Goal: Task Accomplishment & Management: Use online tool/utility

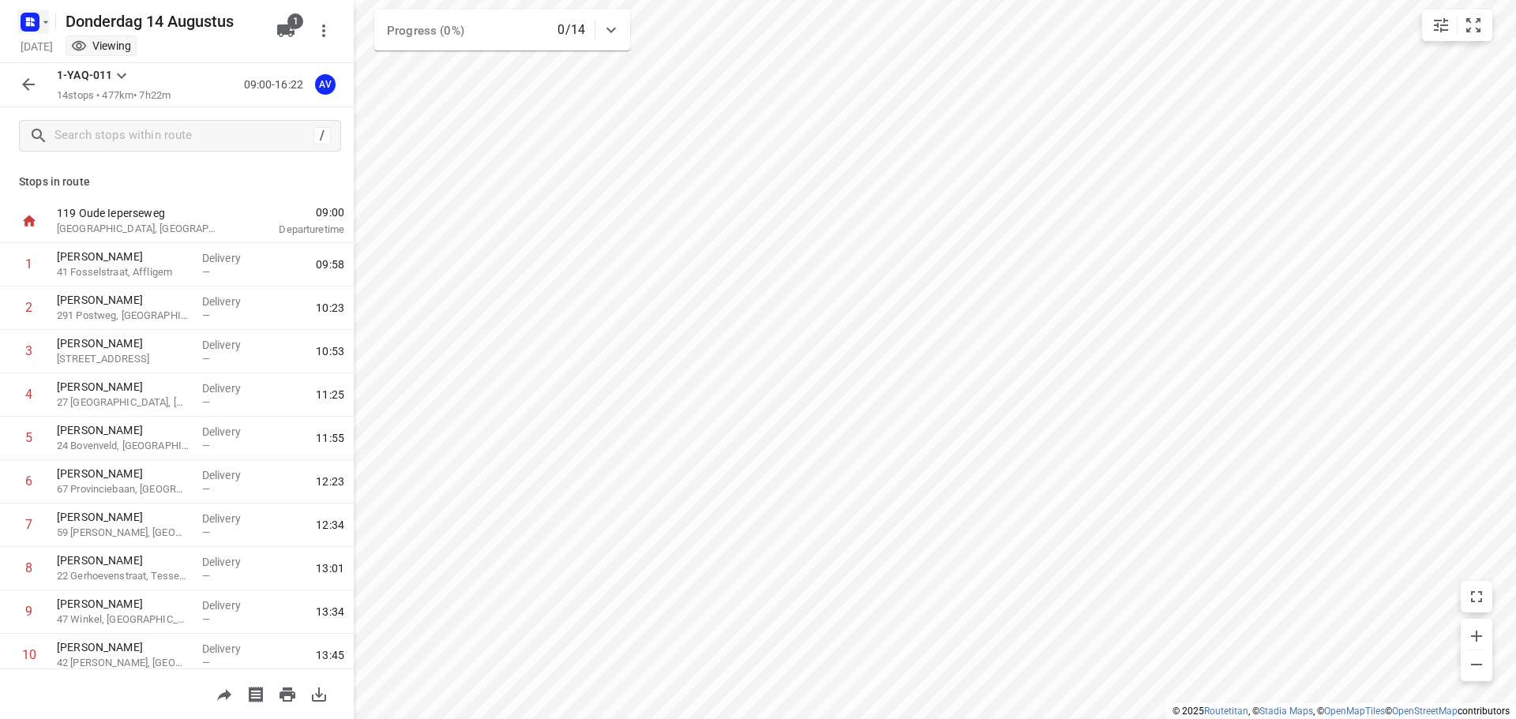
click at [25, 19] on rect "button" at bounding box center [30, 22] width 19 height 19
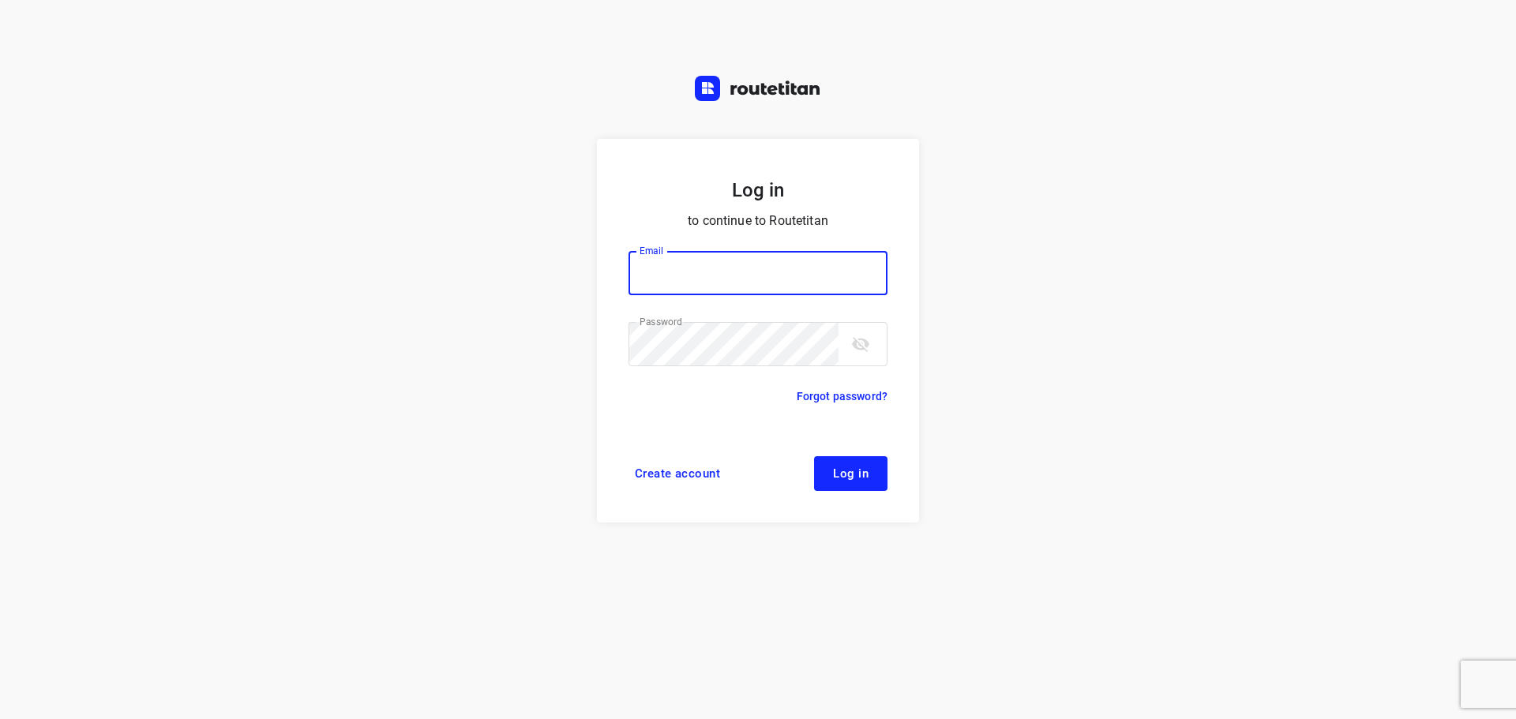
type input "didier@areco.be"
click at [836, 475] on span "Log in" at bounding box center [851, 474] width 36 height 13
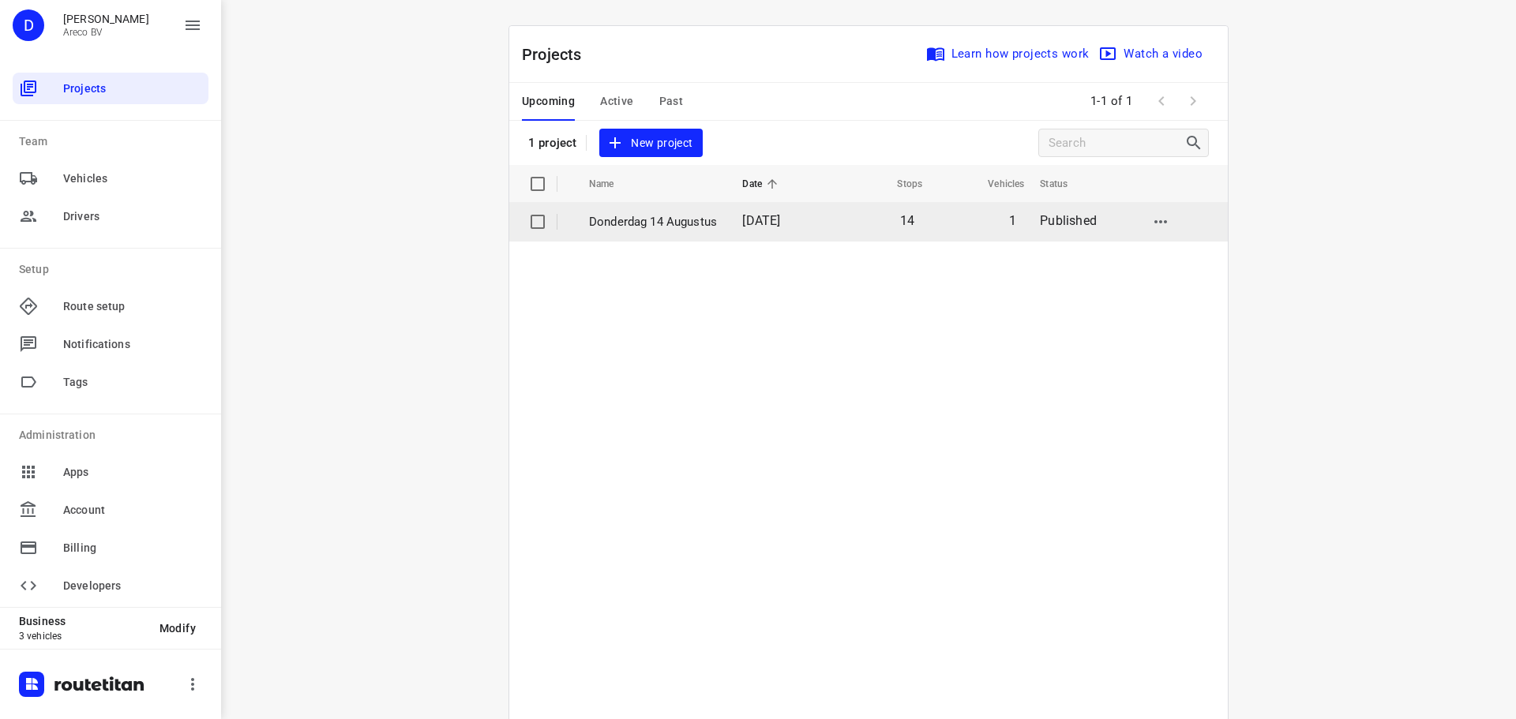
click at [828, 218] on td "[DATE]" at bounding box center [779, 222] width 98 height 38
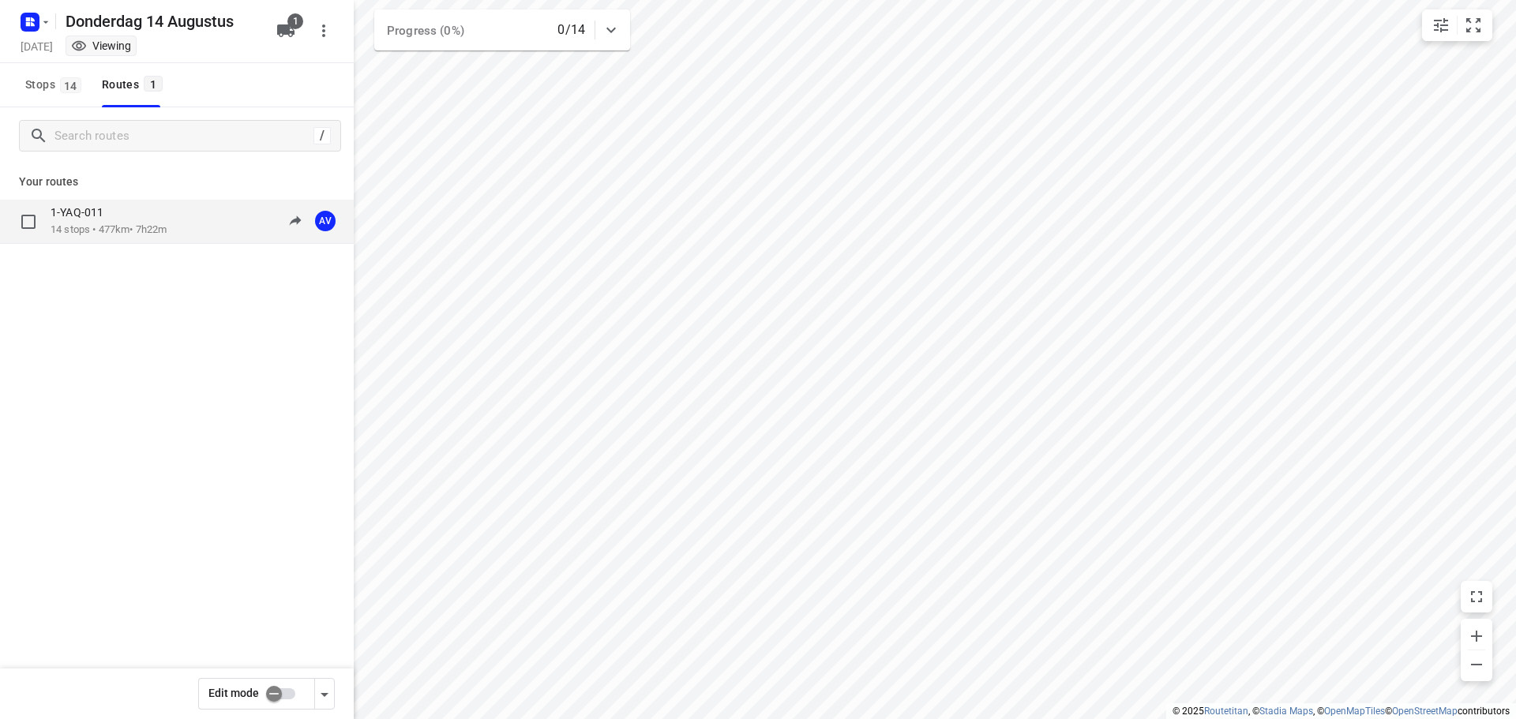
click at [185, 221] on div "1-YAQ-011 14 stops • 477km • 7h22m 09:00-16:22 AV" at bounding box center [202, 221] width 303 height 32
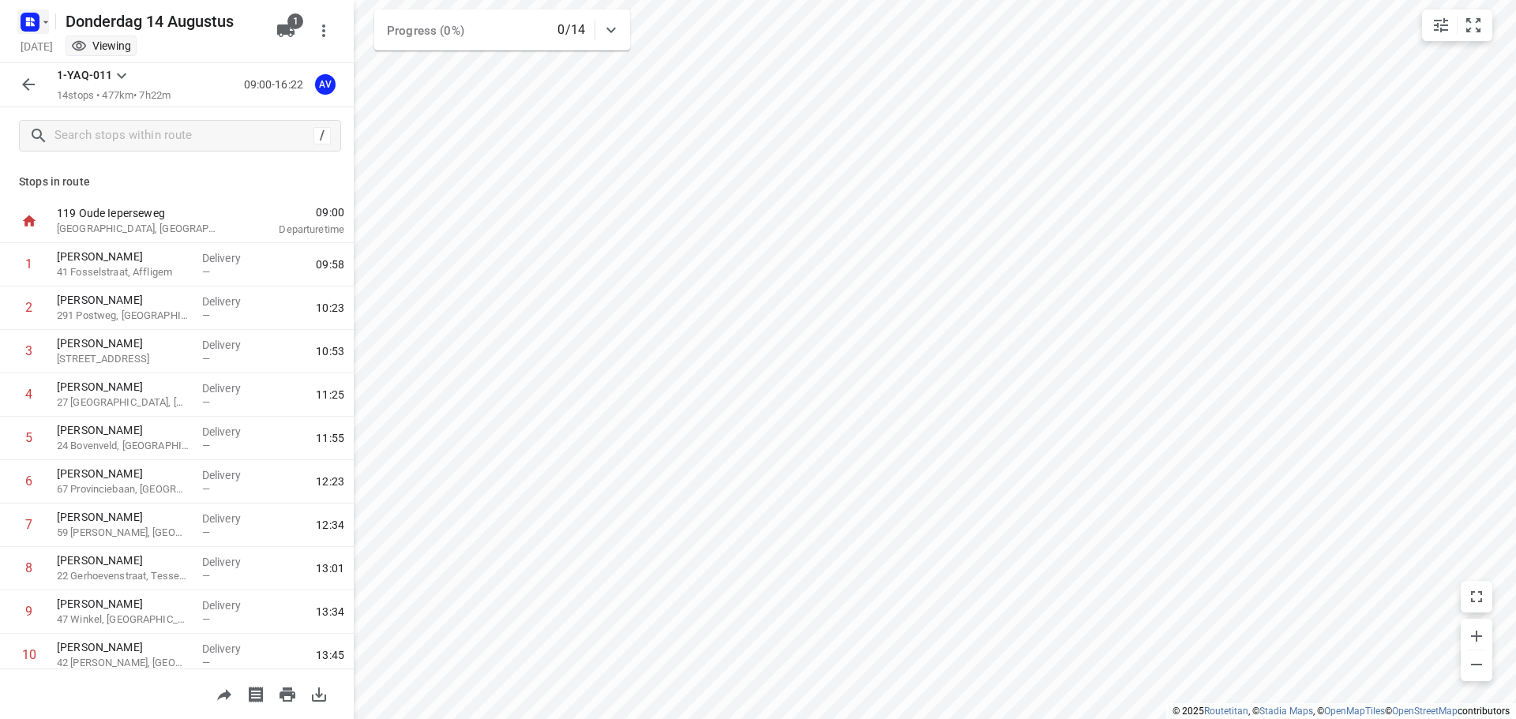
click at [32, 20] on icon "button" at bounding box center [33, 19] width 4 height 4
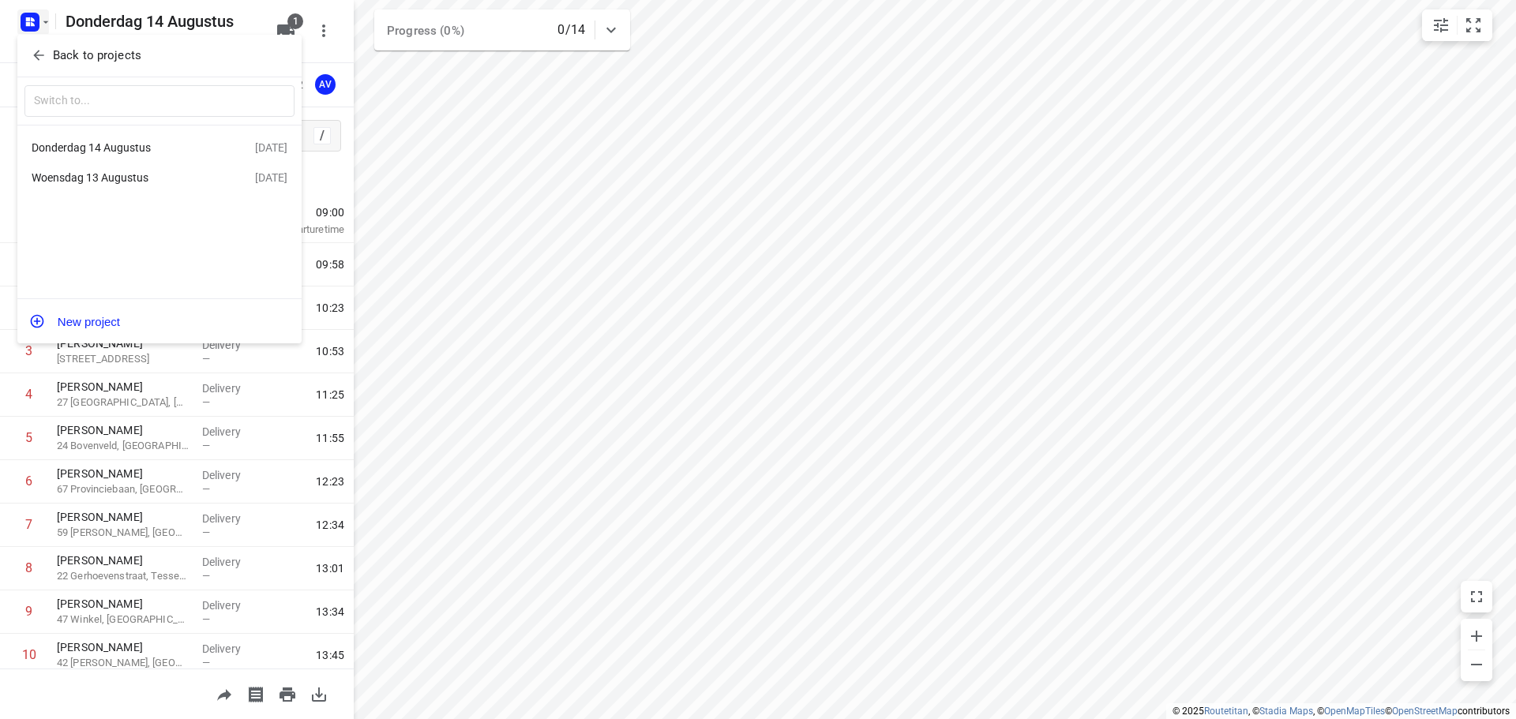
click at [141, 172] on div "Woensdag 13 Augustus" at bounding box center [123, 177] width 182 height 13
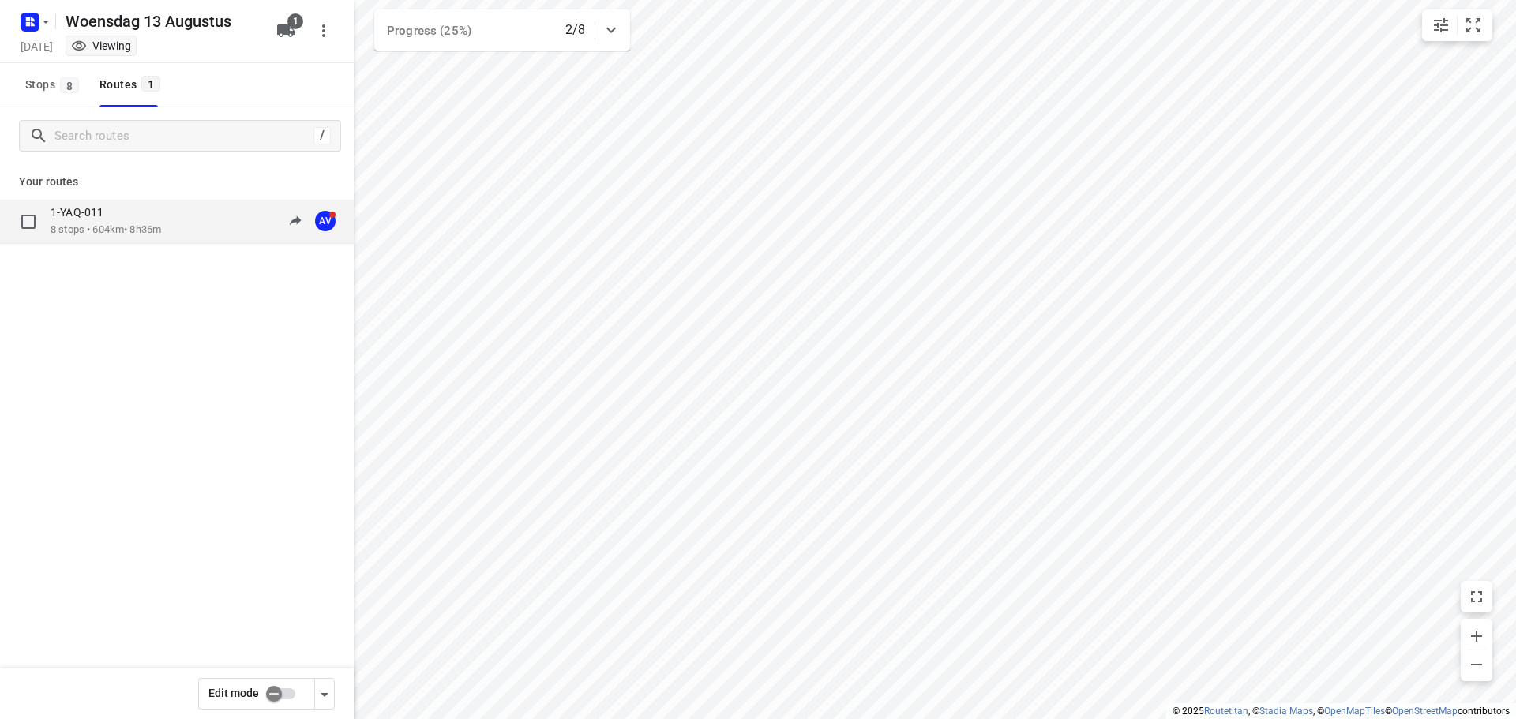
click at [192, 218] on div "1-YAQ-011 8 stops • 604km • 8h36m 09:02-17:45 AV" at bounding box center [202, 221] width 303 height 32
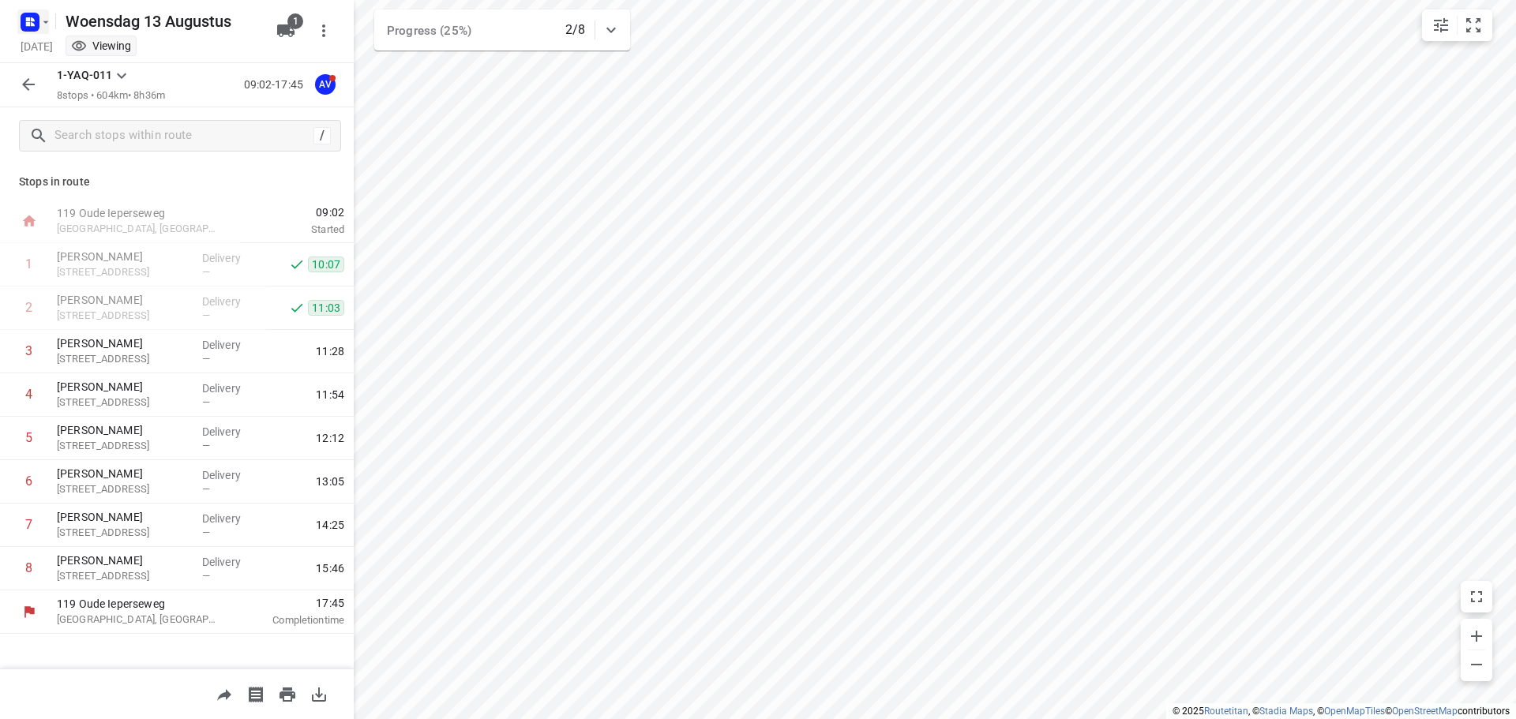
click at [29, 23] on icon "button" at bounding box center [28, 24] width 4 height 4
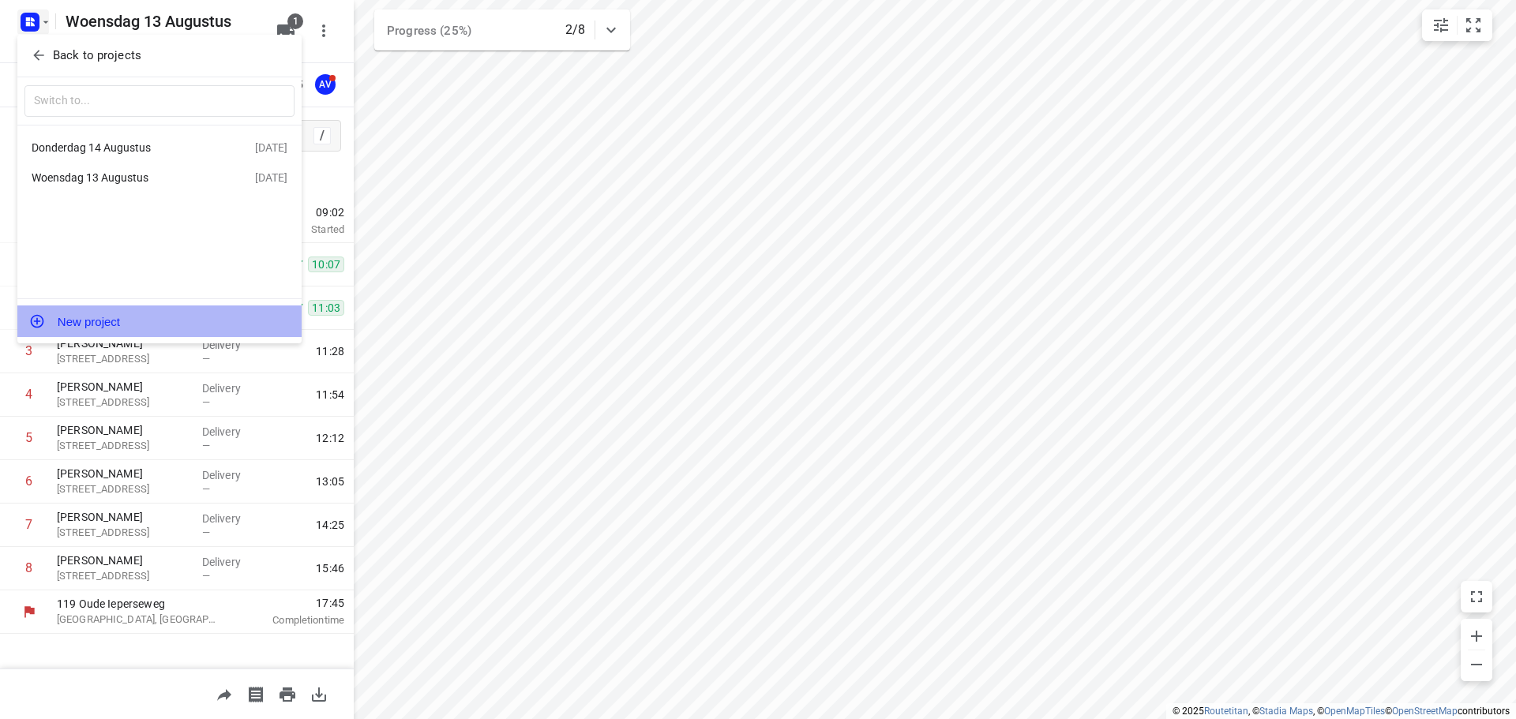
click at [133, 321] on button "New project" at bounding box center [159, 322] width 284 height 32
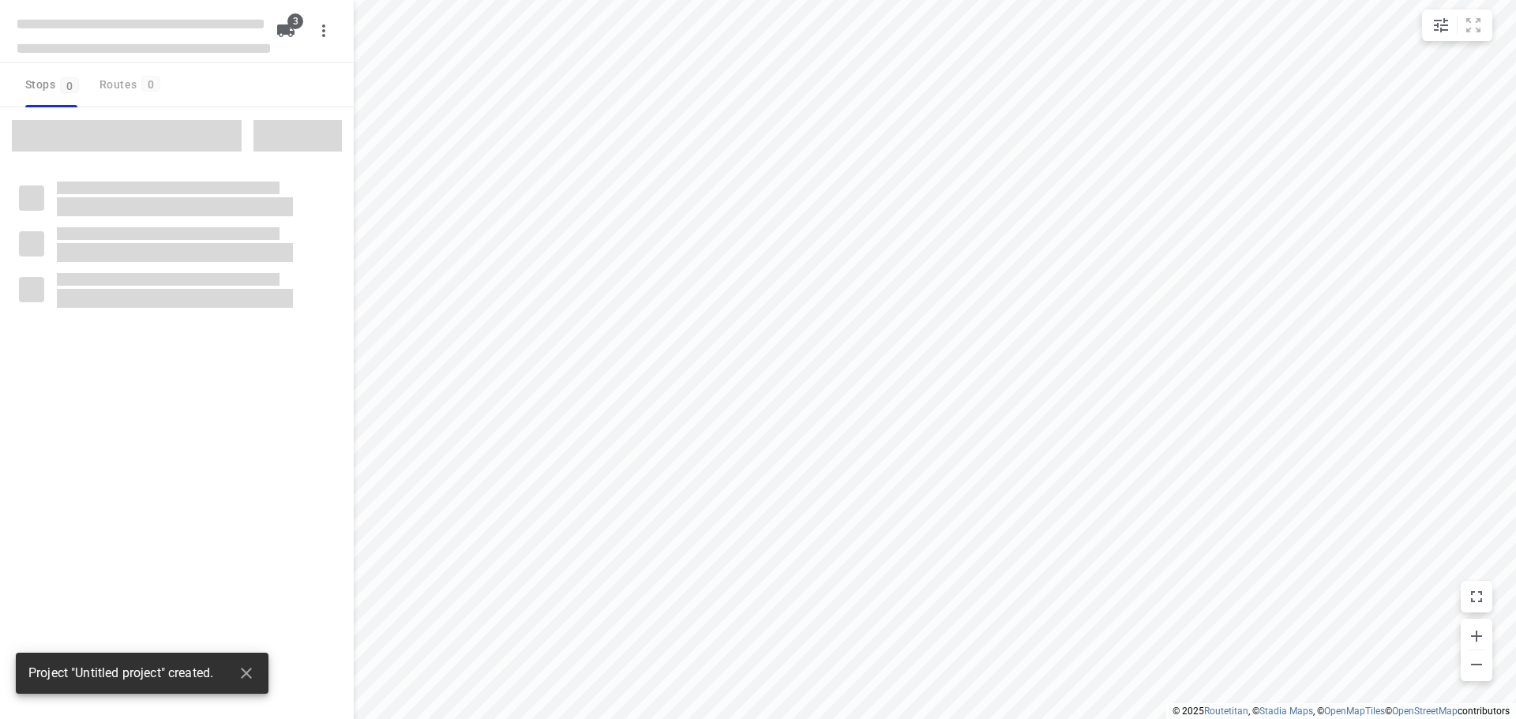
type input "distance"
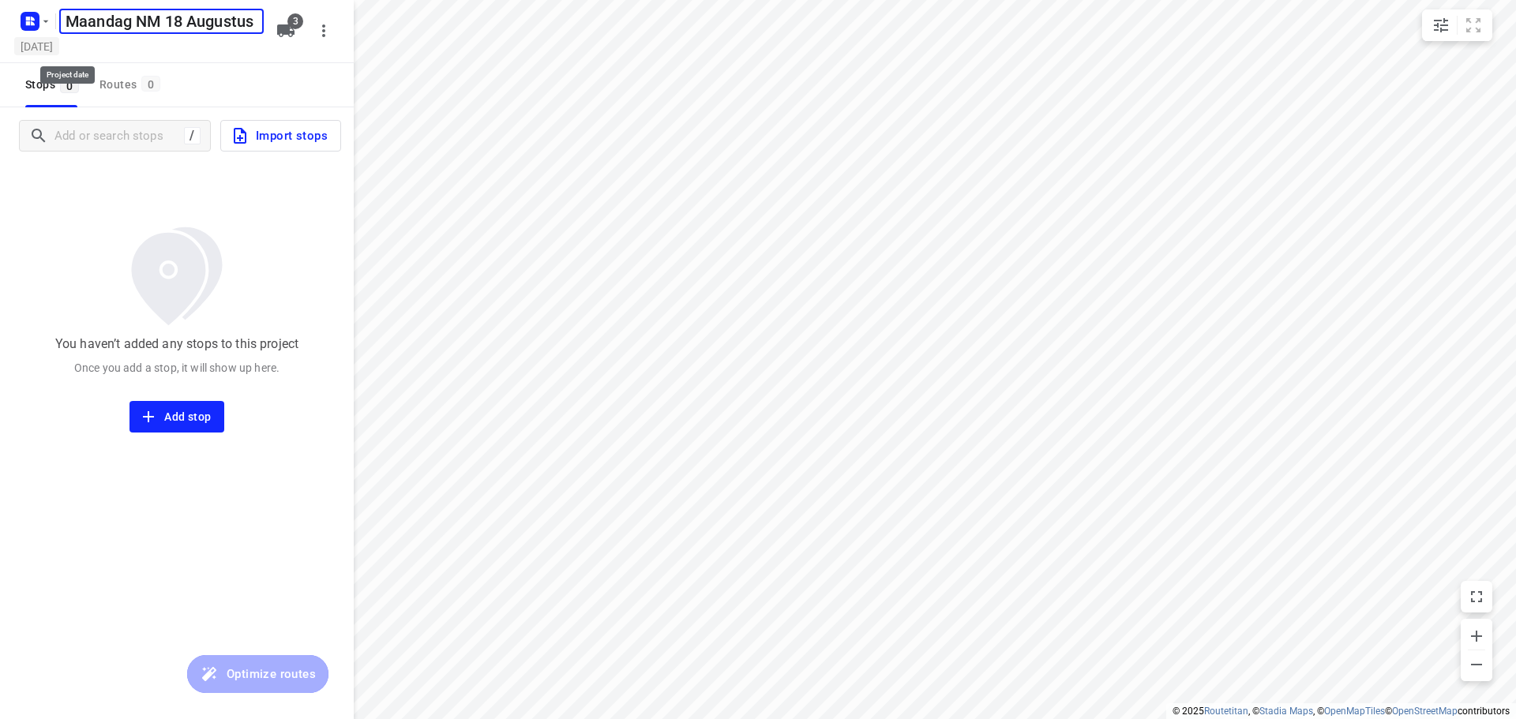
type input "Maandag NM 18 Augustus"
click at [59, 47] on h5 "[DATE]" at bounding box center [36, 46] width 45 height 18
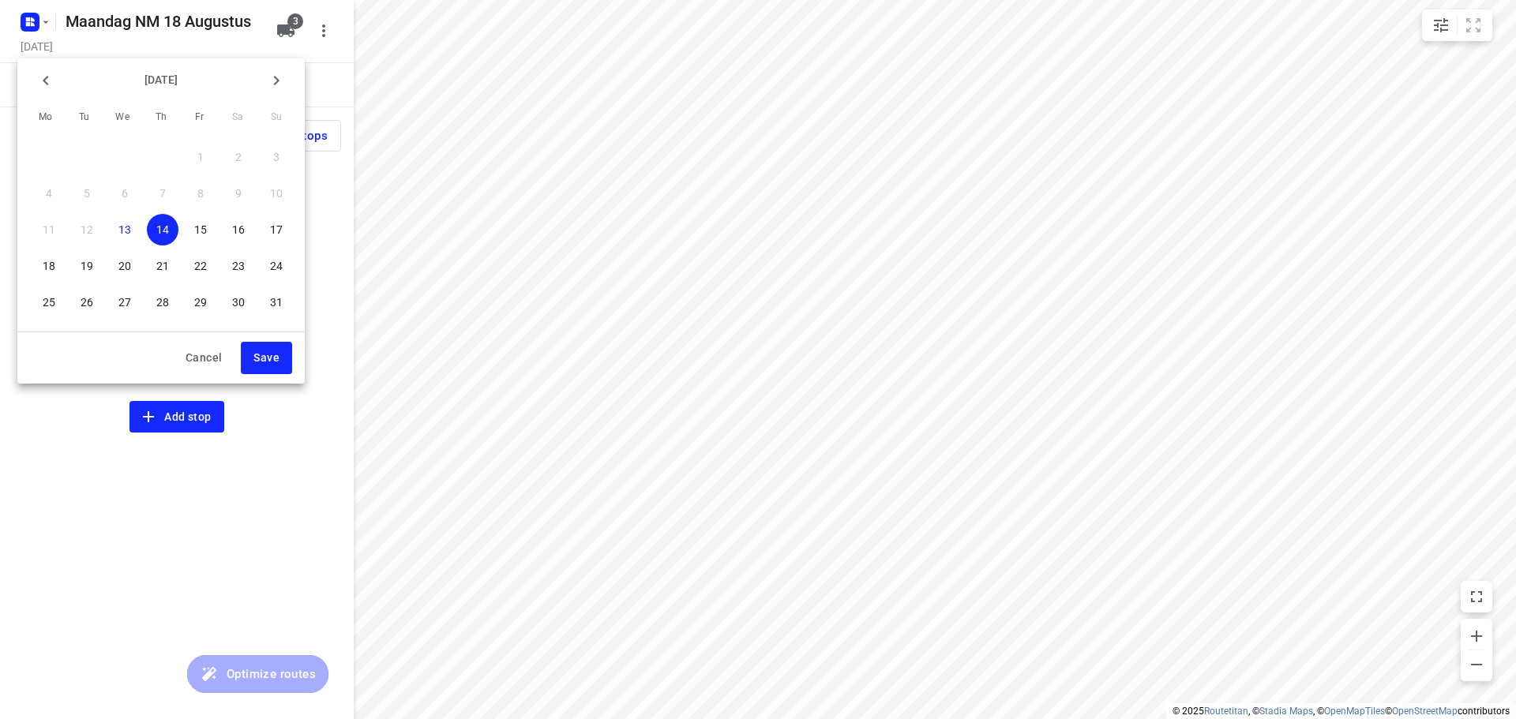
click at [50, 264] on p "18" at bounding box center [49, 266] width 13 height 16
click at [263, 359] on span "Save" at bounding box center [267, 358] width 26 height 20
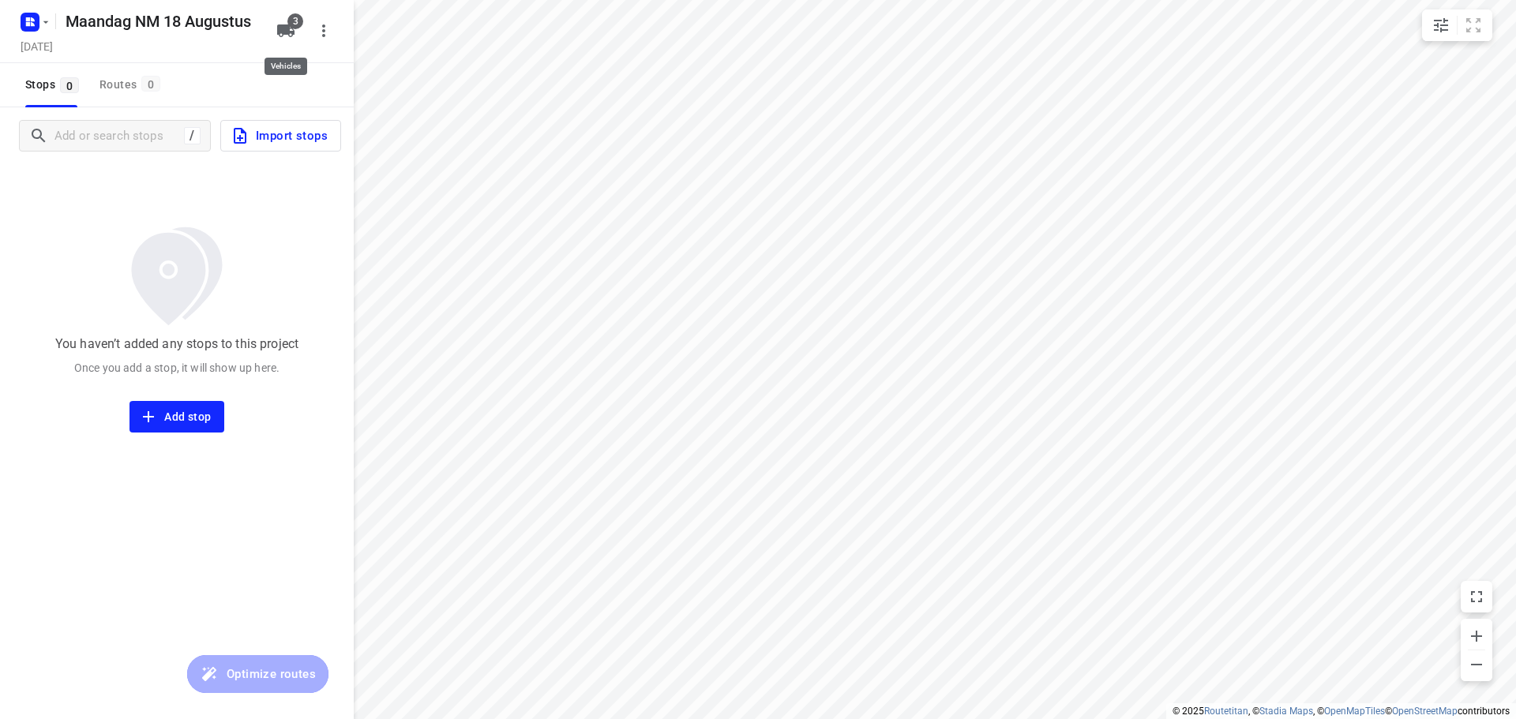
click at [299, 31] on button "3" at bounding box center [286, 31] width 32 height 32
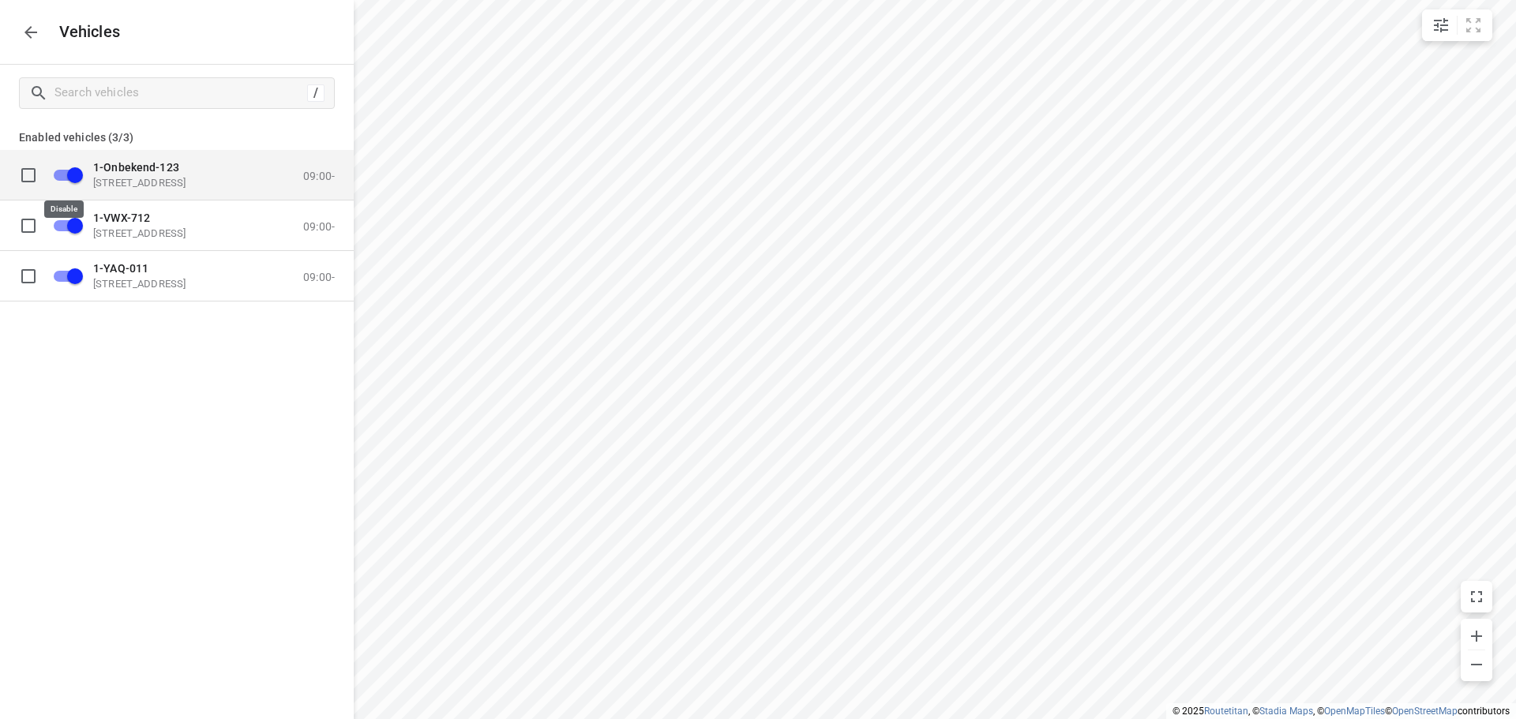
click at [59, 176] on input "grid" at bounding box center [75, 175] width 90 height 30
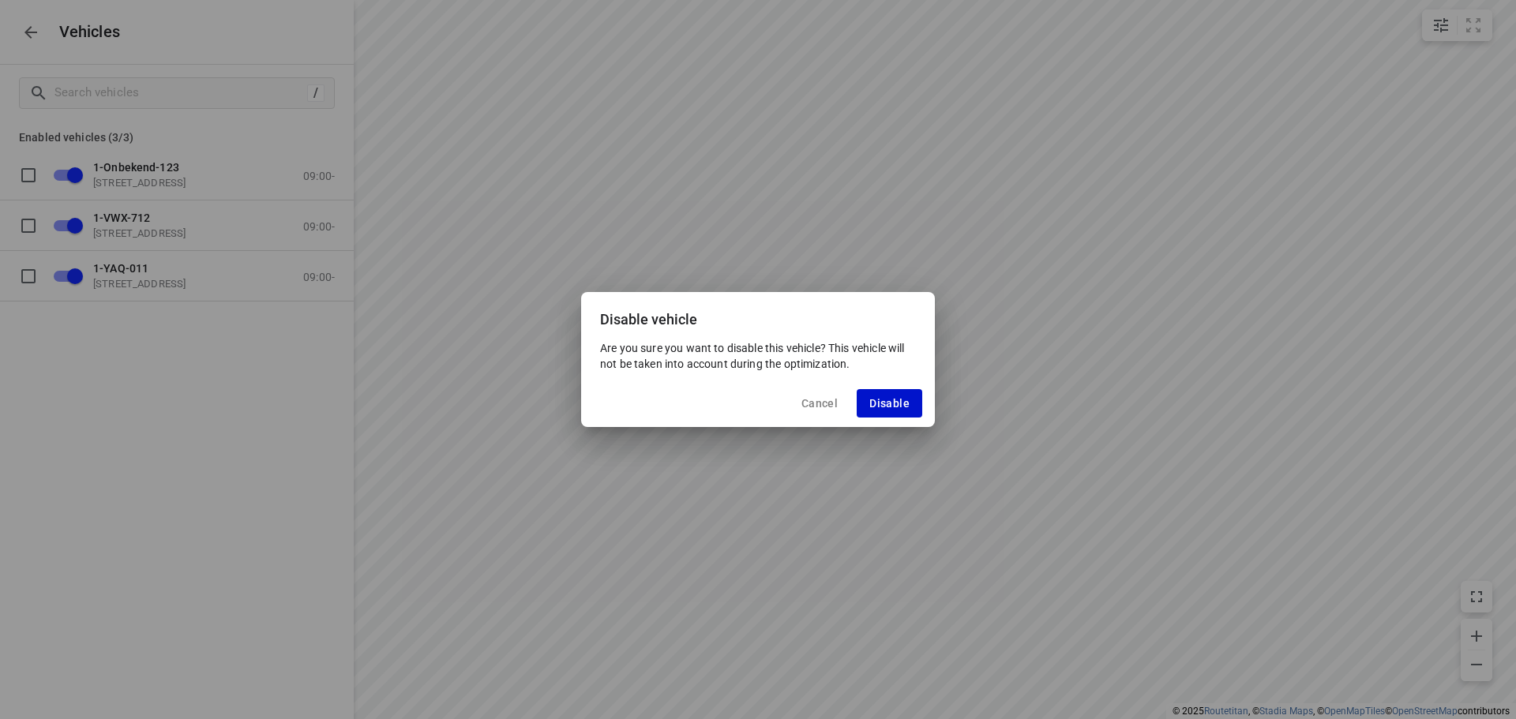
click at [881, 407] on span "Disable" at bounding box center [890, 403] width 40 height 13
checkbox input "false"
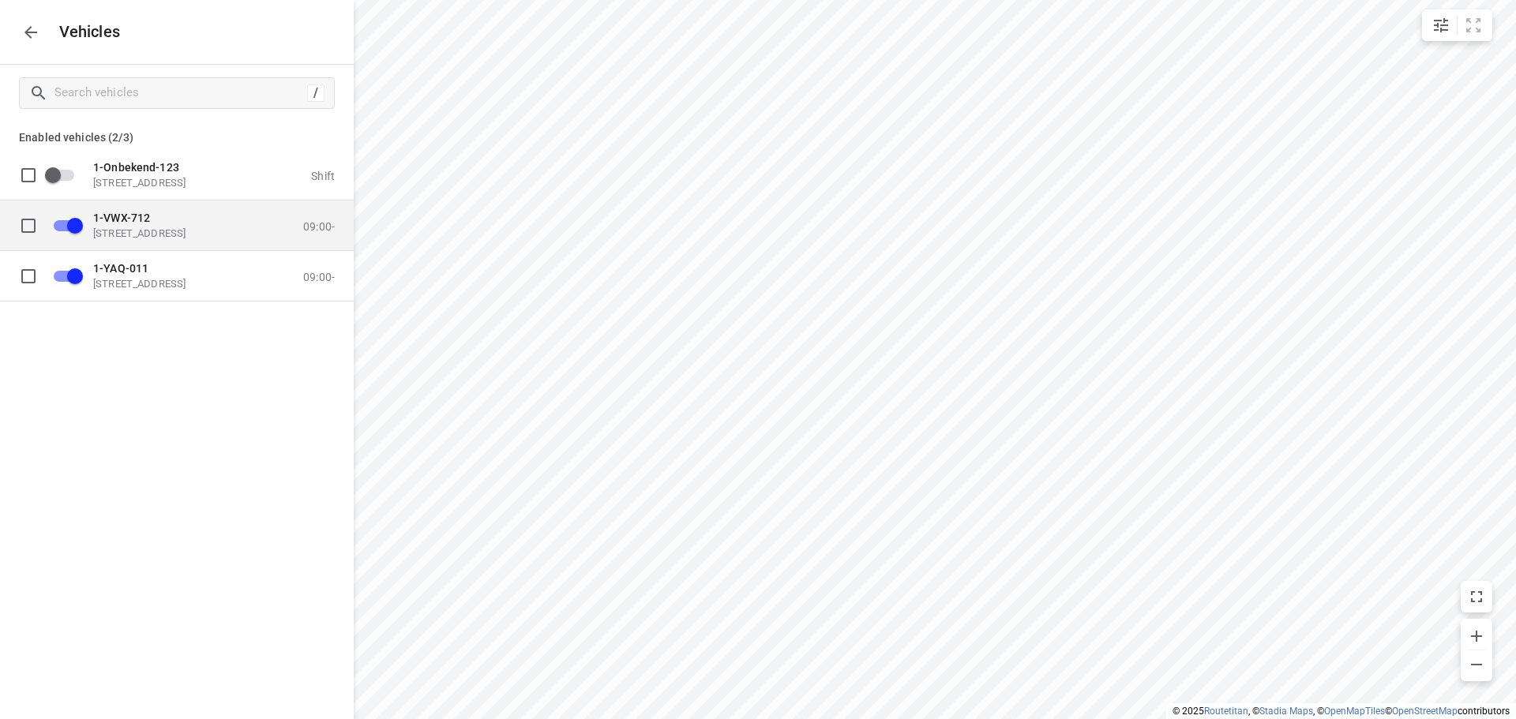
click at [176, 223] on p "1-VWX-712" at bounding box center [172, 217] width 158 height 13
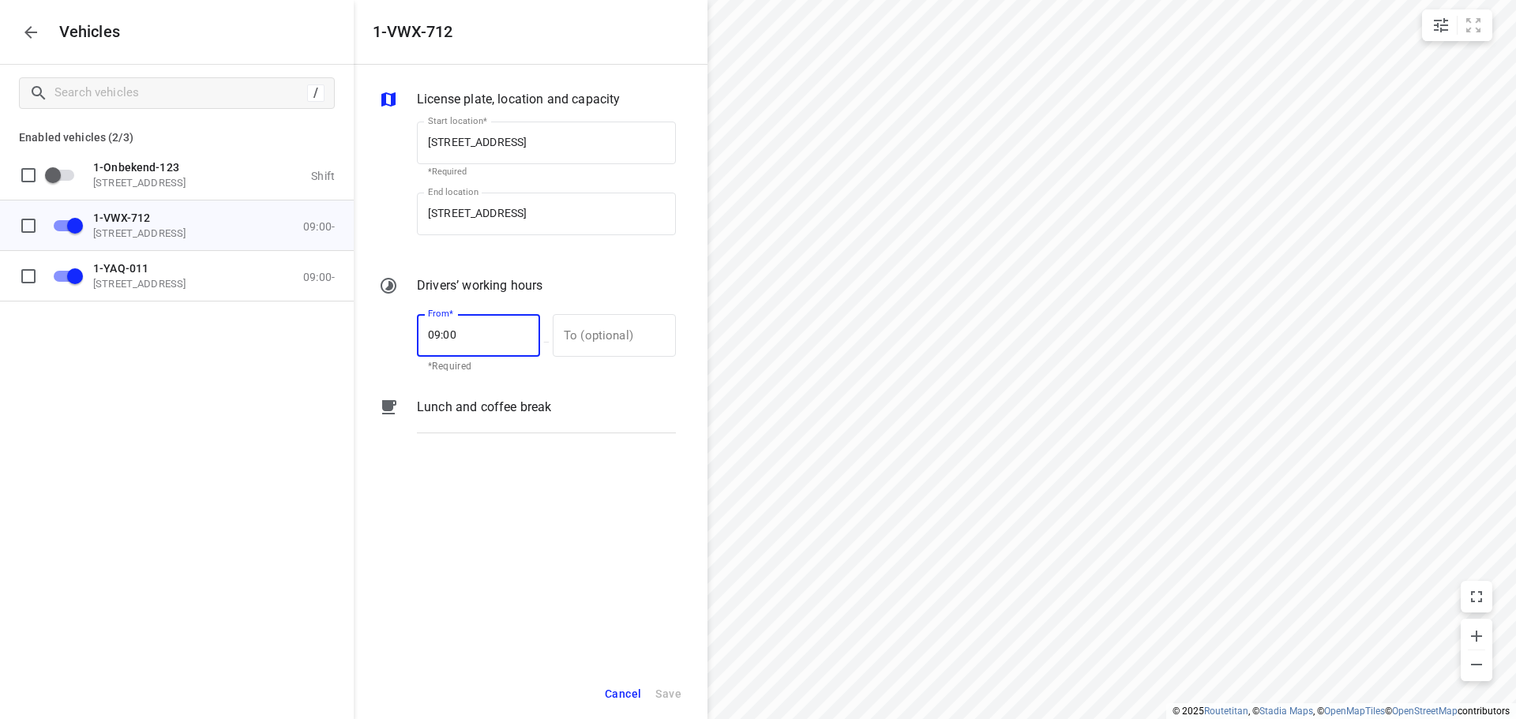
drag, startPoint x: 467, startPoint y: 333, endPoint x: 397, endPoint y: 336, distance: 69.5
click at [398, 335] on div "From* 09:00 From* *Required — To (optional) To (optional)" at bounding box center [527, 342] width 303 height 68
type input "13:00"
click at [533, 138] on input "[STREET_ADDRESS]" at bounding box center [546, 143] width 259 height 43
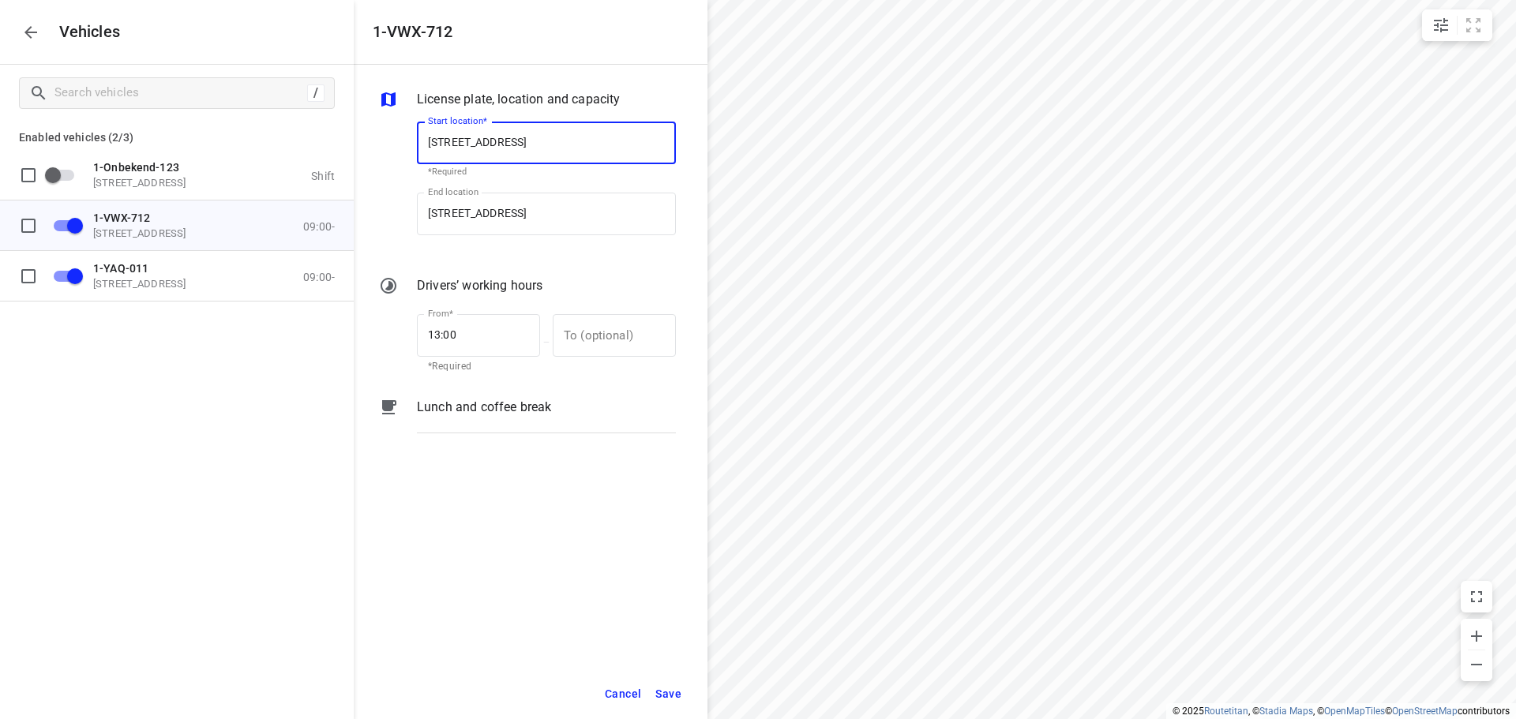
click at [534, 138] on input "[STREET_ADDRESS]" at bounding box center [546, 143] width 259 height 43
click at [535, 139] on input "[STREET_ADDRESS]" at bounding box center [546, 143] width 259 height 43
type input "[STREET_ADDRESS]"
click at [521, 182] on b "[STREET_ADDRESS]" at bounding box center [474, 188] width 93 height 12
type input "[STREET_ADDRESS]"
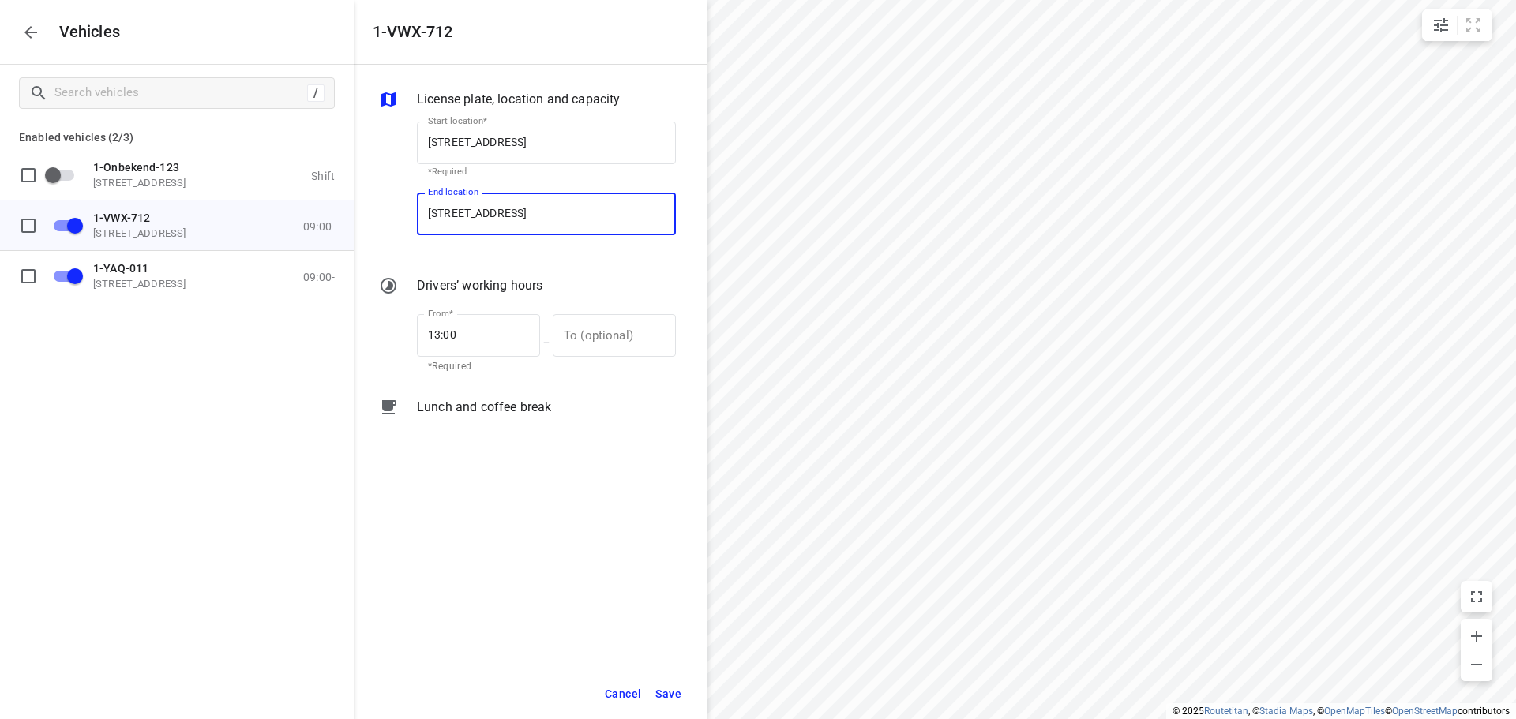
click at [535, 209] on input "[STREET_ADDRESS]" at bounding box center [546, 214] width 259 height 43
click at [533, 211] on input "[STREET_ADDRESS]" at bounding box center [546, 214] width 259 height 43
type input "[STREET_ADDRESS]"
click at [521, 261] on b "[STREET_ADDRESS]" at bounding box center [474, 260] width 93 height 12
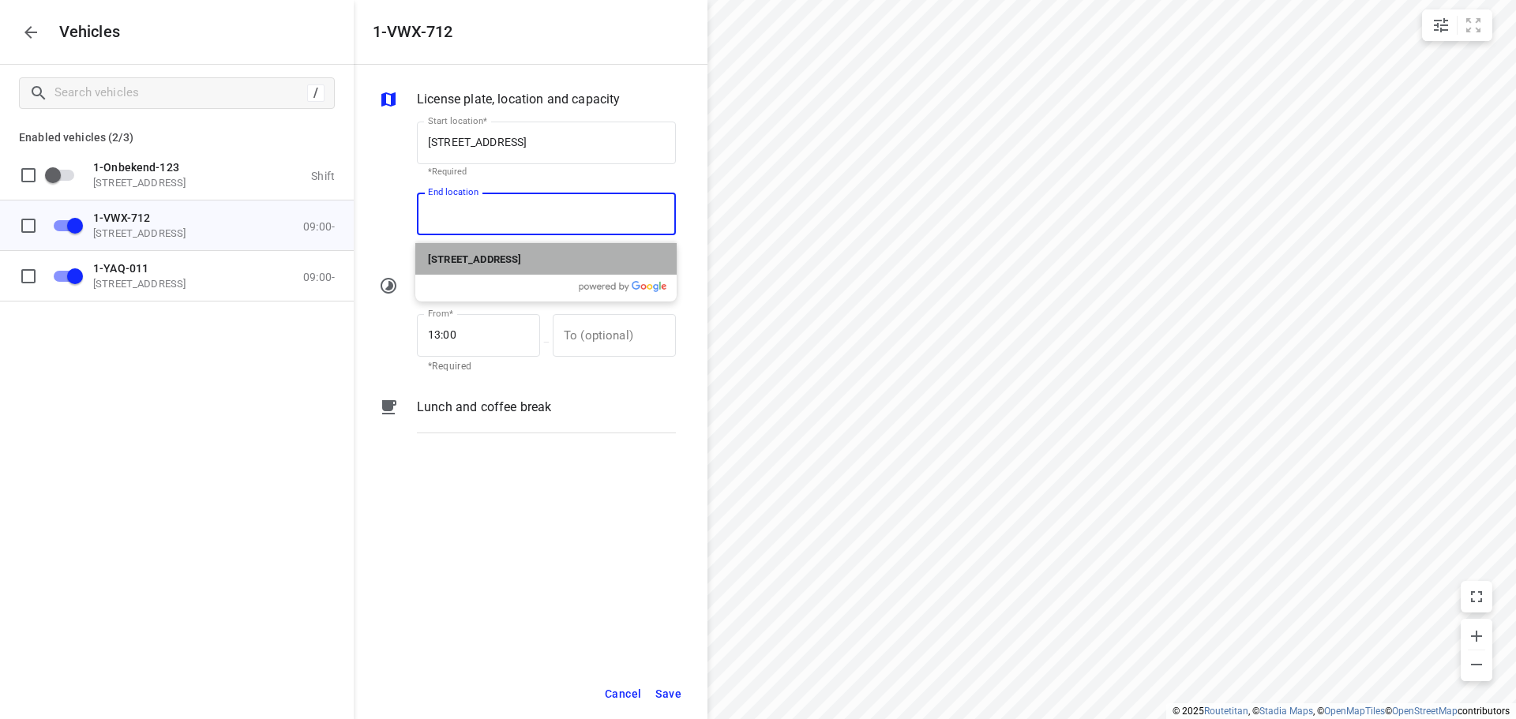
type input "[STREET_ADDRESS]"
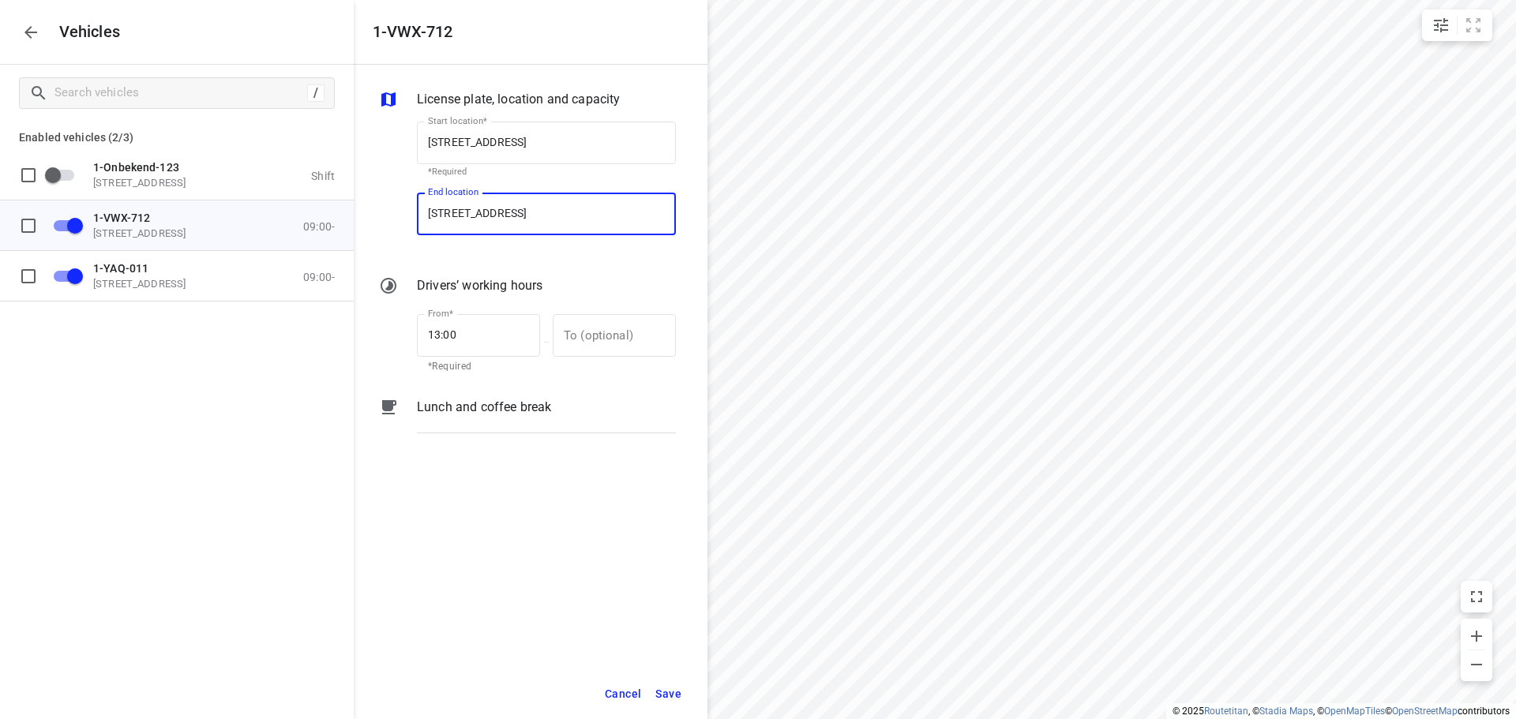
click at [665, 692] on span "Save" at bounding box center [668, 695] width 26 height 20
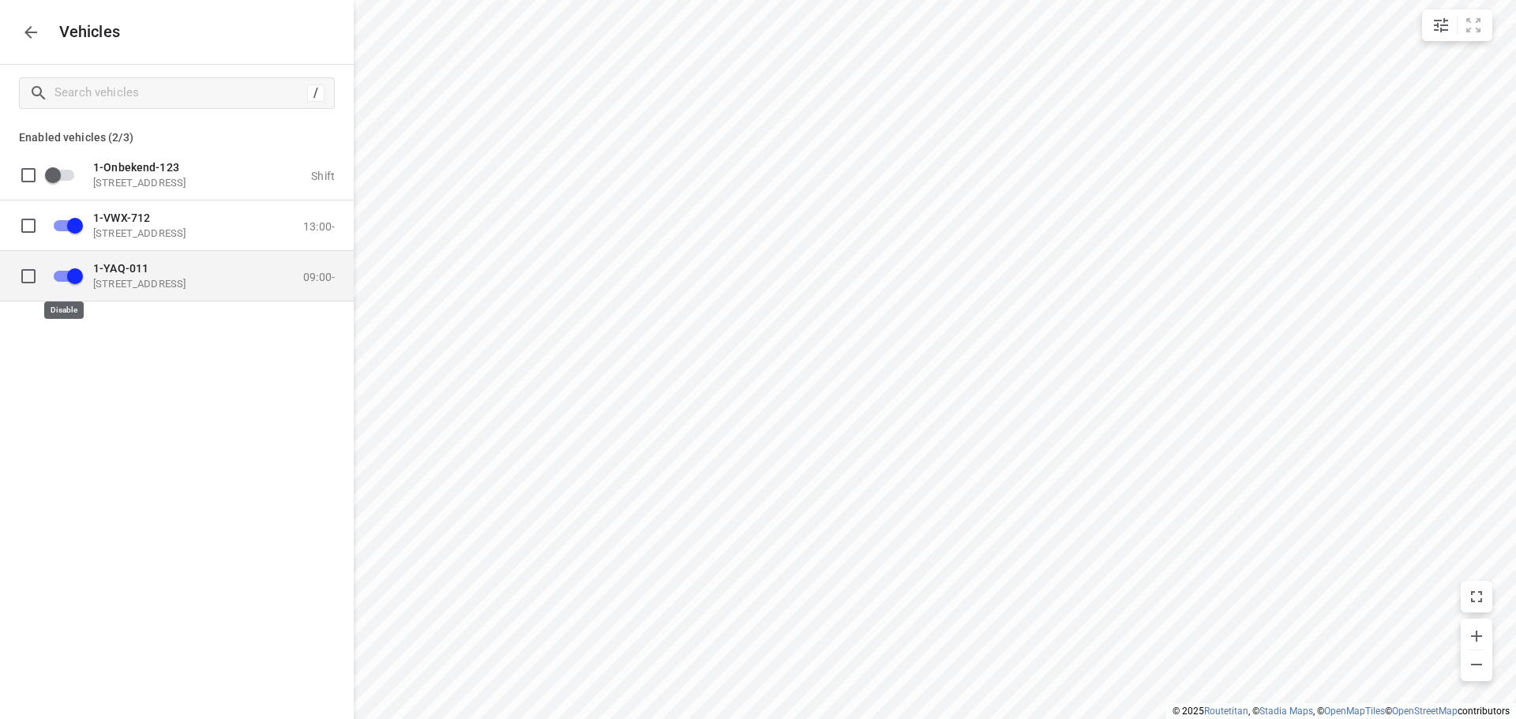
click at [62, 277] on input "grid" at bounding box center [75, 276] width 90 height 30
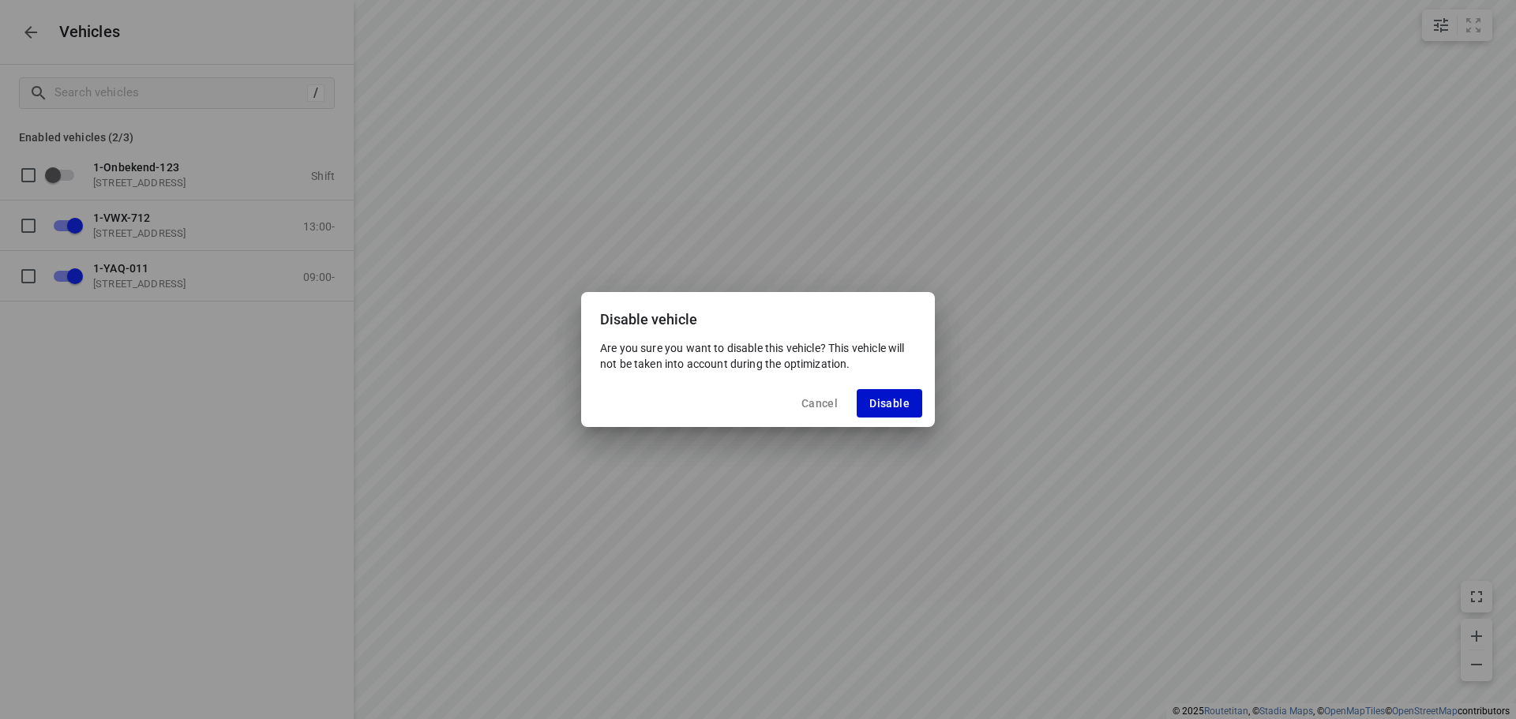
click at [905, 400] on span "Disable" at bounding box center [890, 403] width 40 height 13
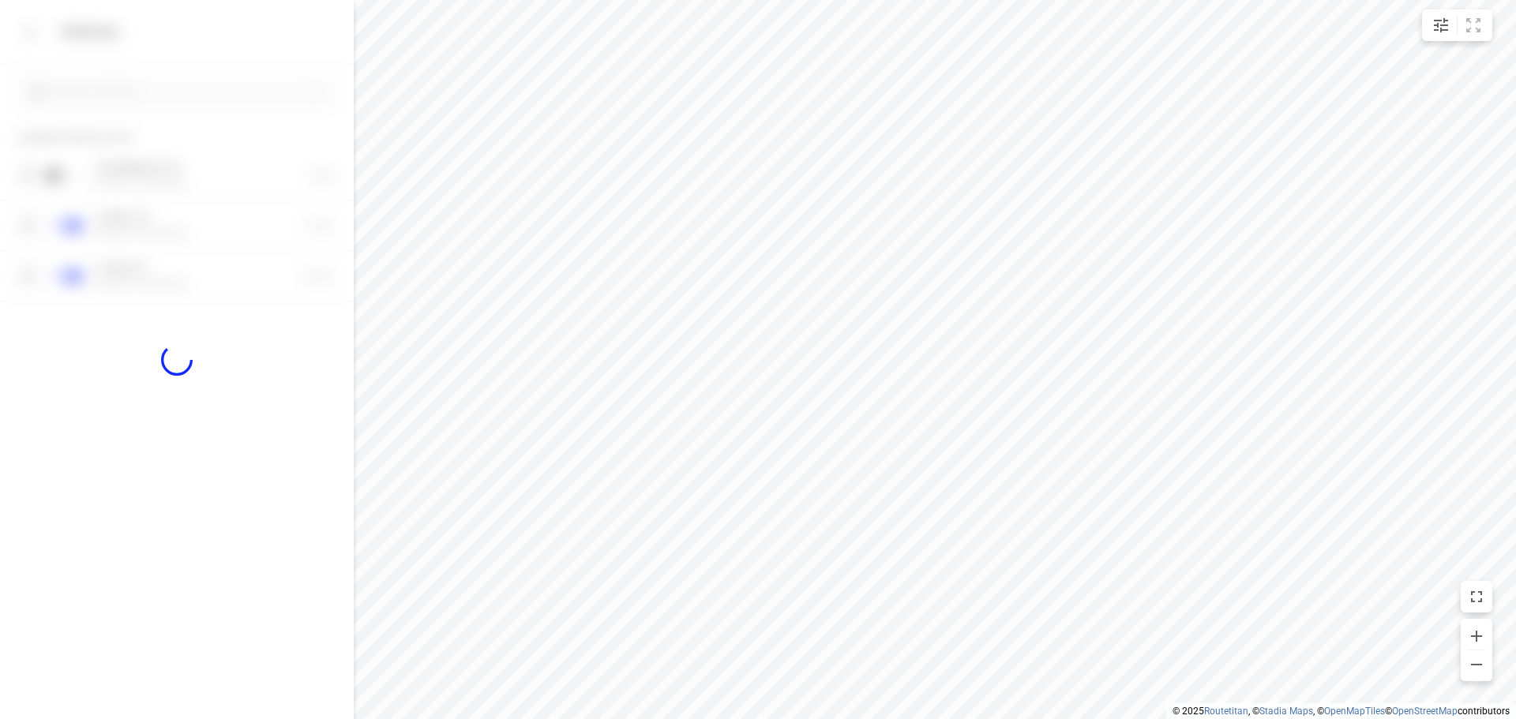
checkbox input "false"
click at [30, 42] on button "button" at bounding box center [31, 33] width 32 height 32
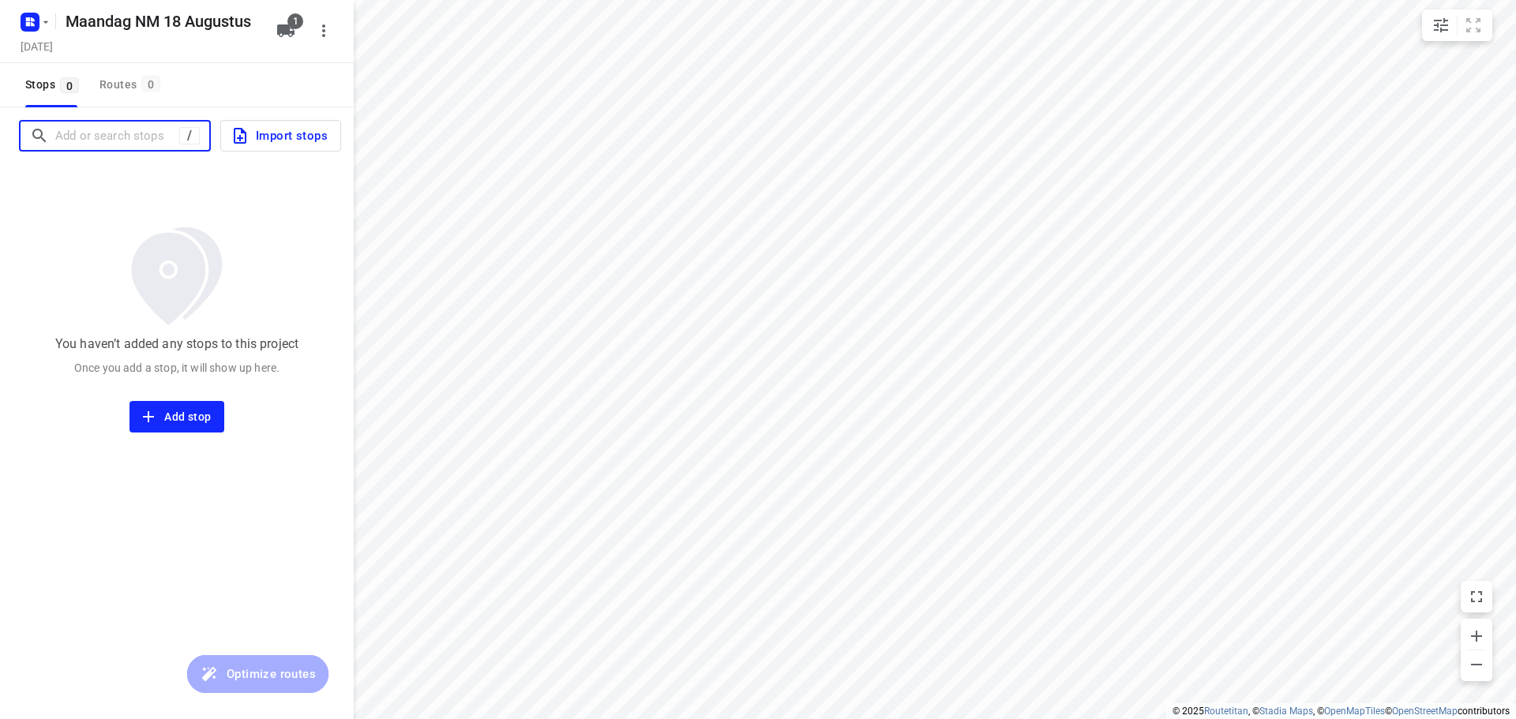
click at [117, 136] on input "Add or search stops" at bounding box center [117, 136] width 124 height 24
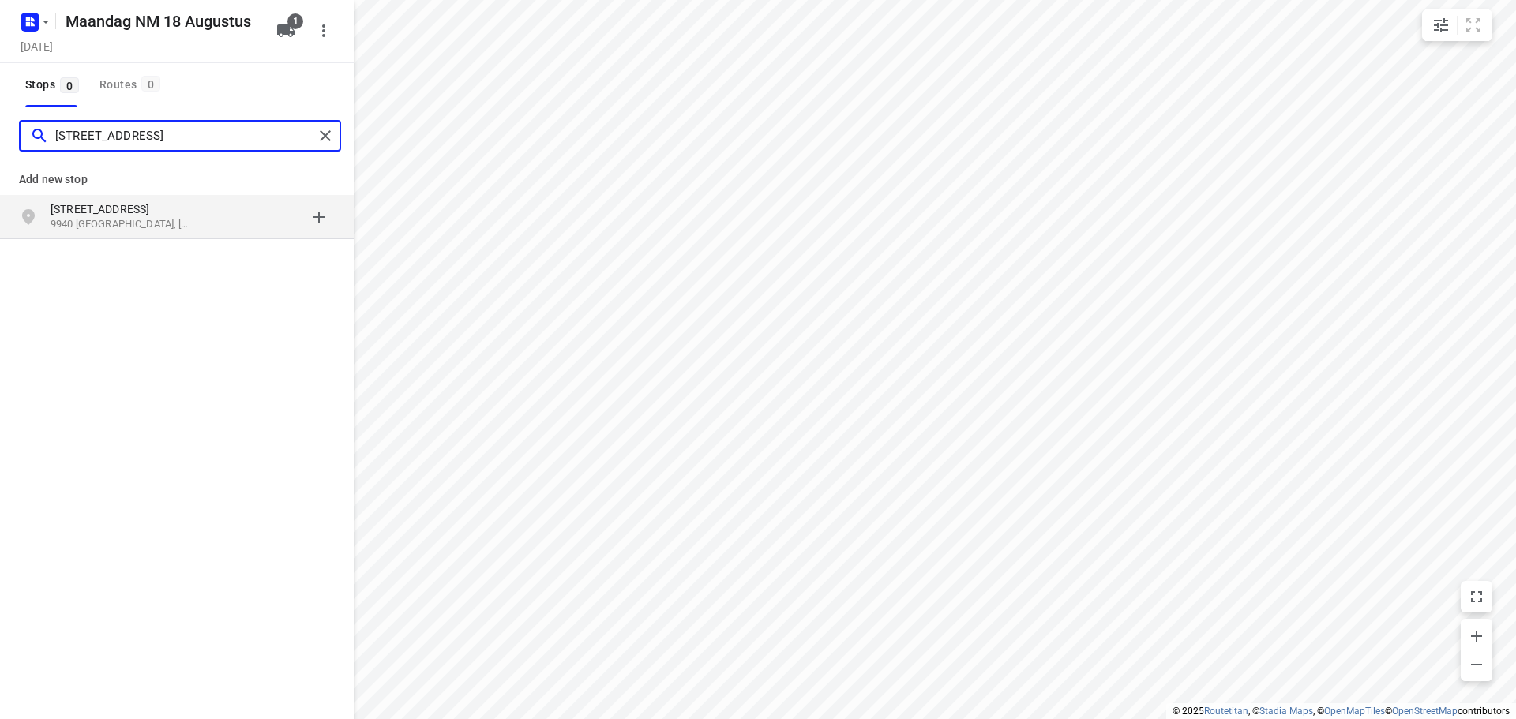
type input "[STREET_ADDRESS]"
click at [181, 223] on p "9940 [GEOGRAPHIC_DATA], [GEOGRAPHIC_DATA]" at bounding box center [123, 224] width 145 height 15
type input "[STREET_ADDRESS]"
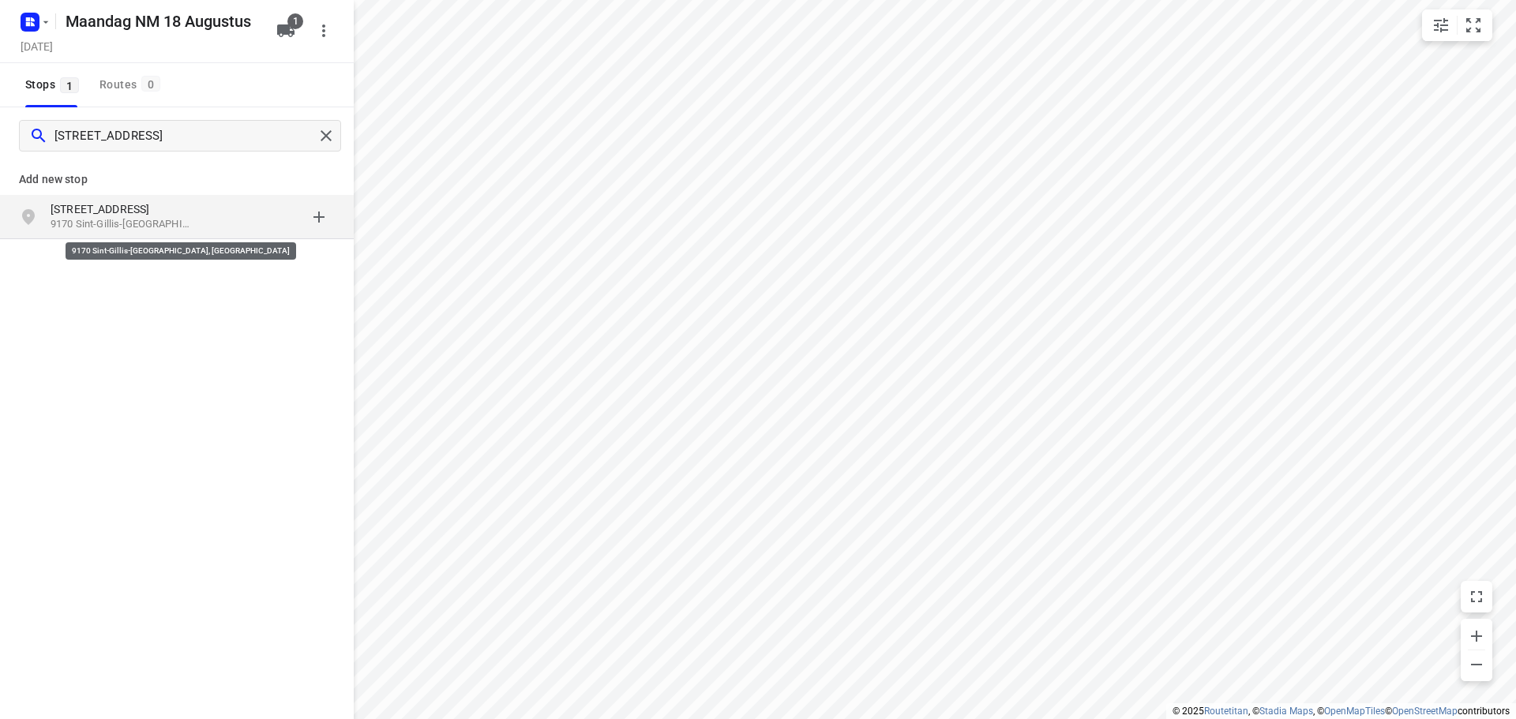
click at [175, 223] on p "9170 Sint-Gillis-[GEOGRAPHIC_DATA], [GEOGRAPHIC_DATA]" at bounding box center [123, 224] width 145 height 15
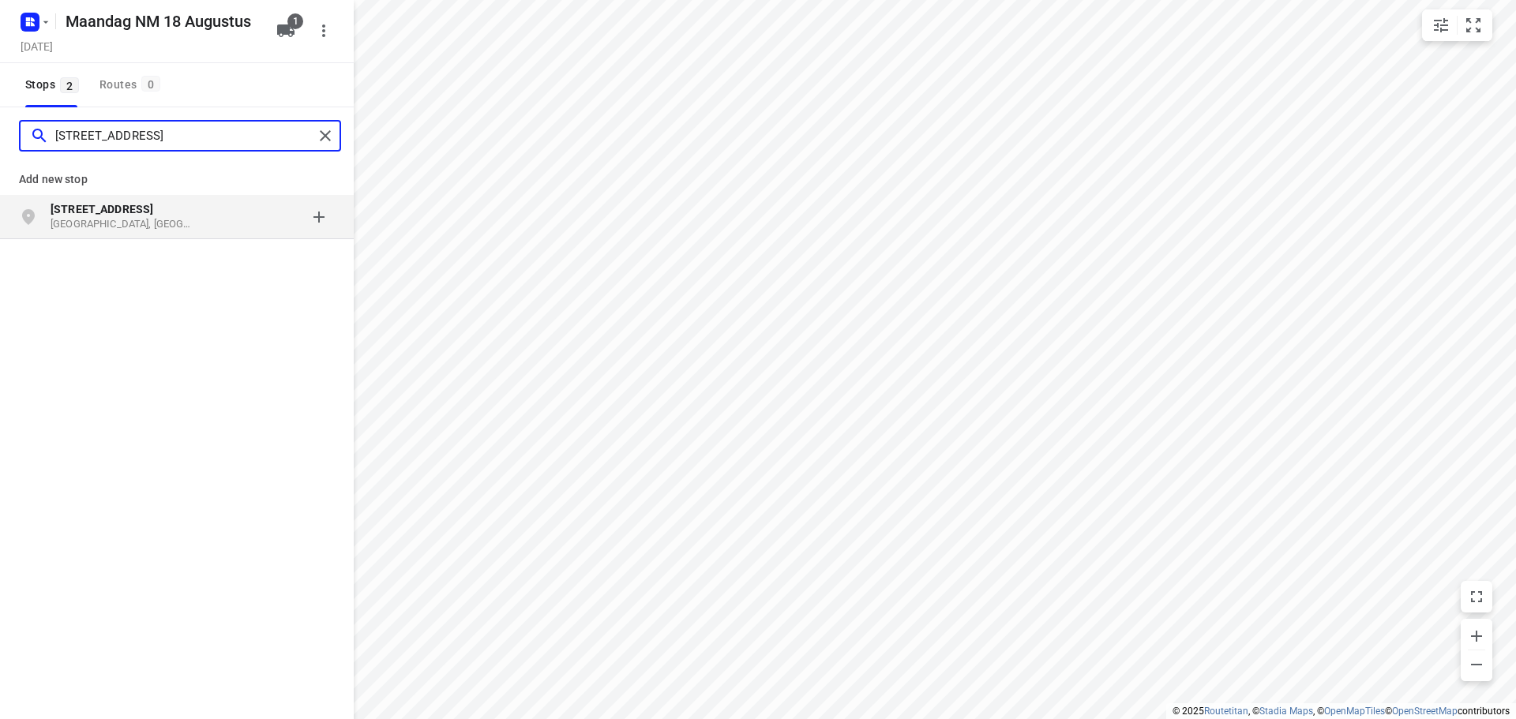
type input "[STREET_ADDRESS]"
click at [182, 218] on p "[GEOGRAPHIC_DATA], [GEOGRAPHIC_DATA]" at bounding box center [123, 224] width 145 height 15
type input "[STREET_ADDRESS]"
click at [186, 215] on p "[STREET_ADDRESS]" at bounding box center [123, 209] width 145 height 16
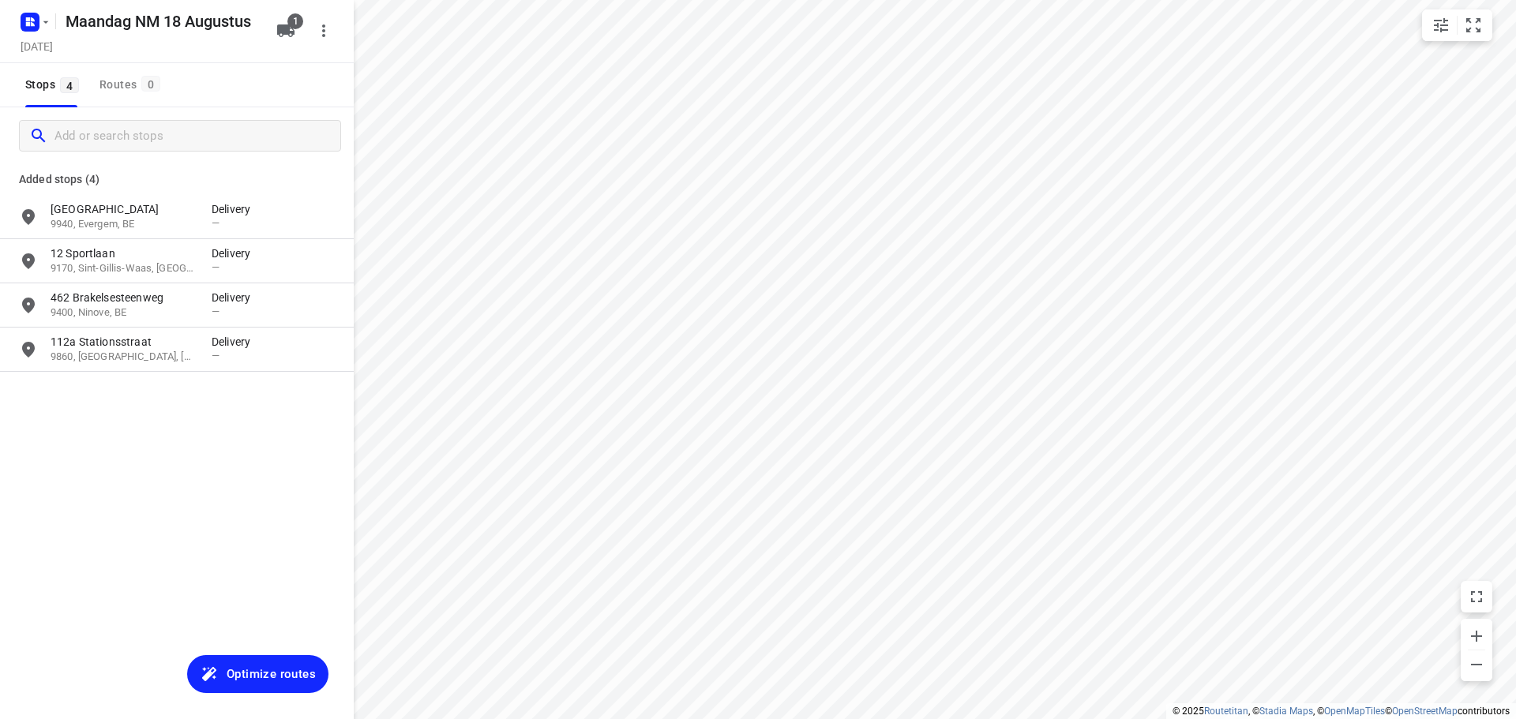
click at [277, 675] on span "Optimize routes" at bounding box center [271, 674] width 89 height 21
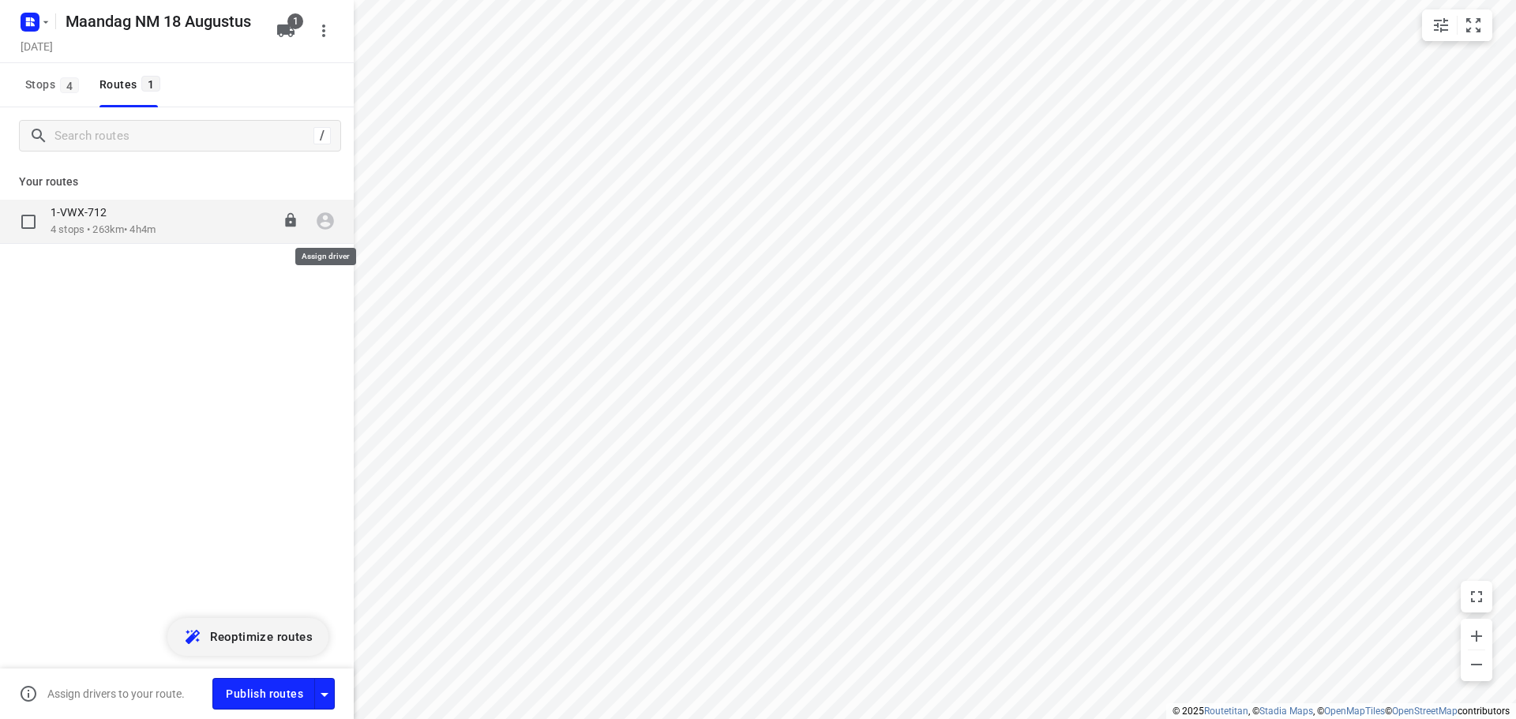
click at [321, 222] on icon "button" at bounding box center [325, 221] width 17 height 17
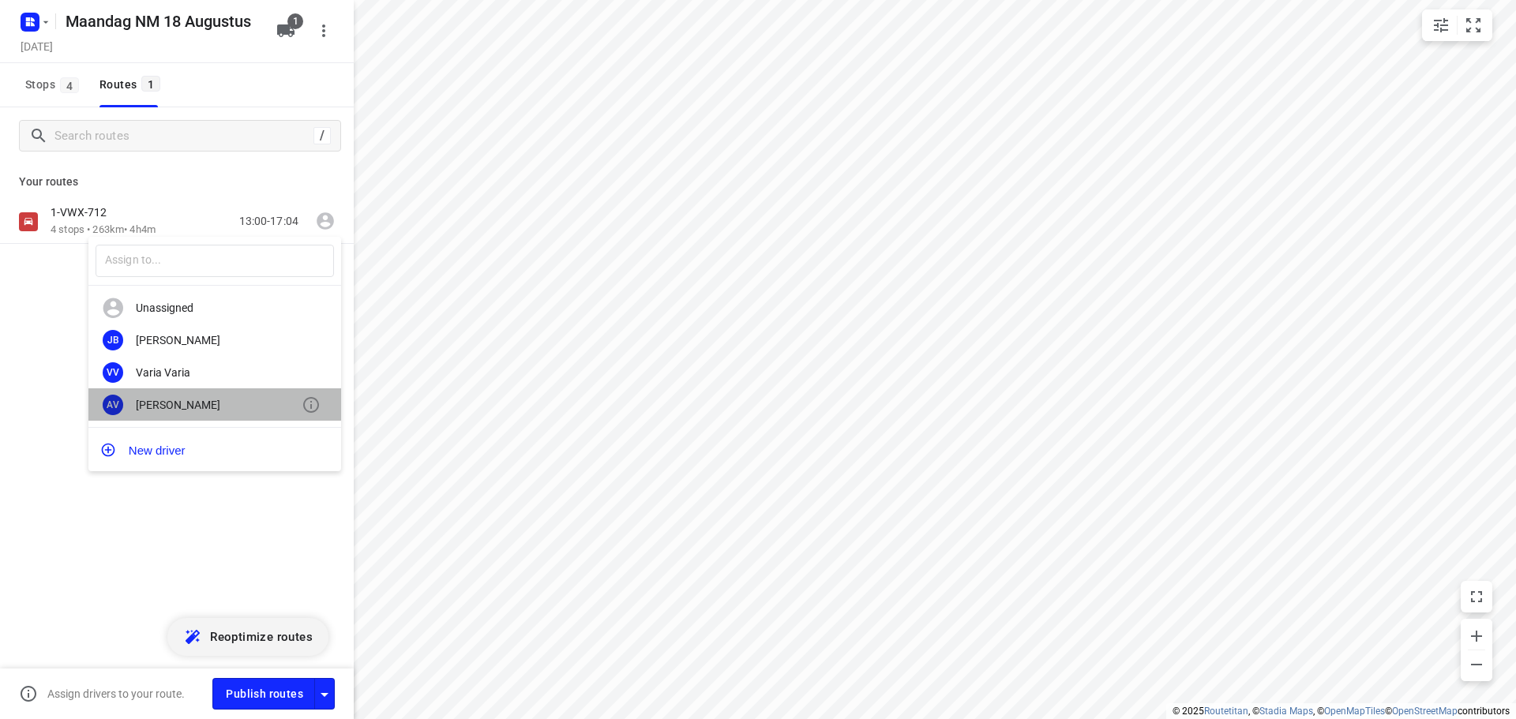
click at [191, 408] on div "[PERSON_NAME]" at bounding box center [219, 405] width 166 height 13
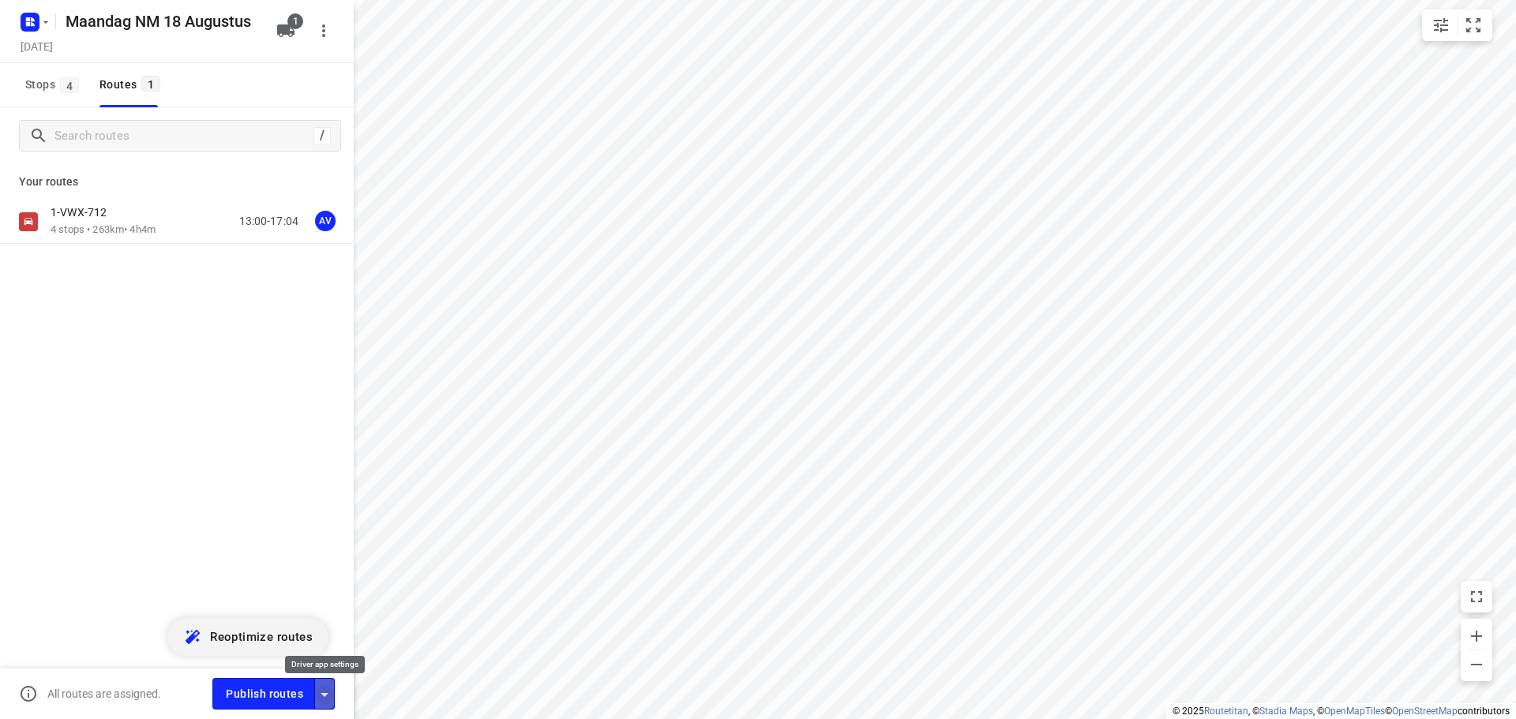
click at [325, 696] on icon "button" at bounding box center [325, 695] width 8 height 4
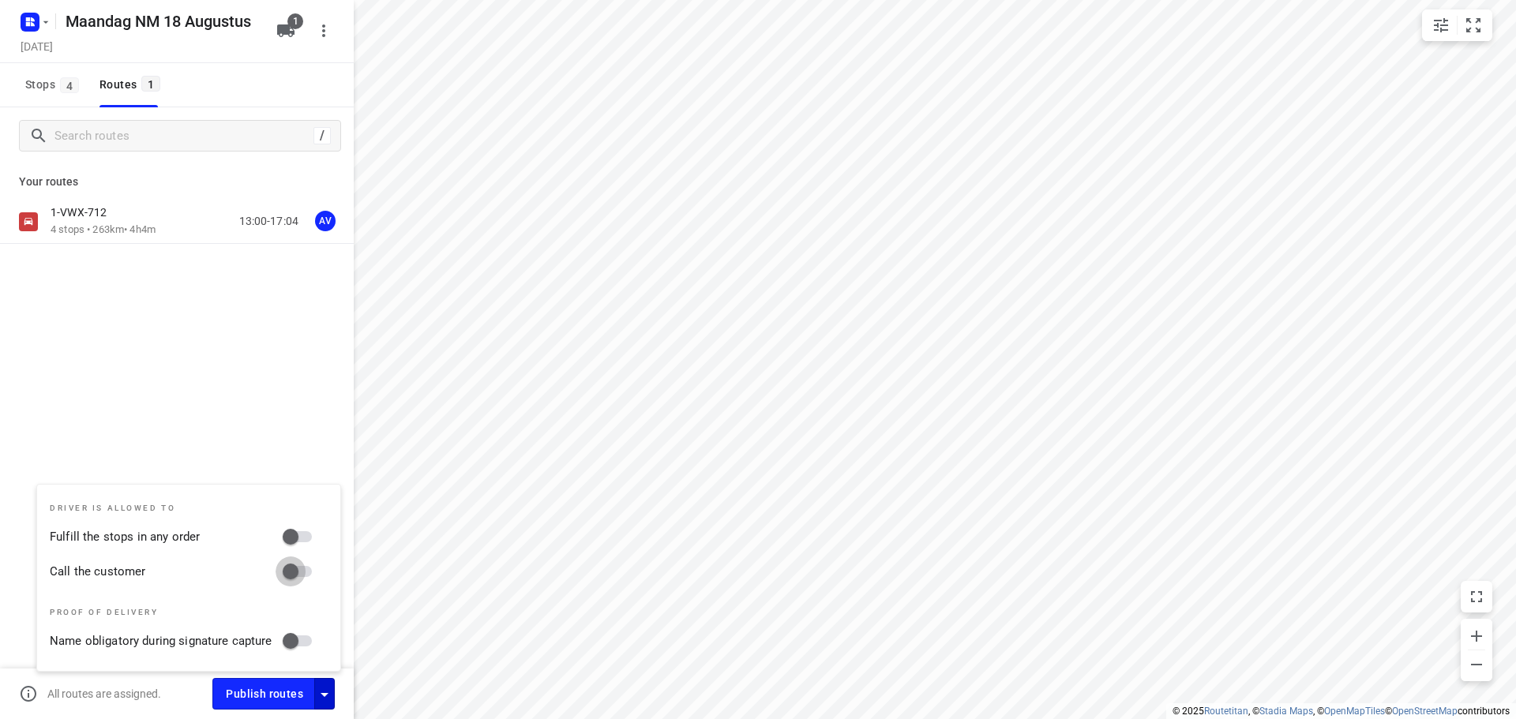
drag, startPoint x: 303, startPoint y: 569, endPoint x: 314, endPoint y: 595, distance: 27.3
click at [304, 569] on input "Call the customer" at bounding box center [291, 572] width 90 height 30
checkbox input "true"
click at [325, 687] on icon "button" at bounding box center [324, 694] width 19 height 19
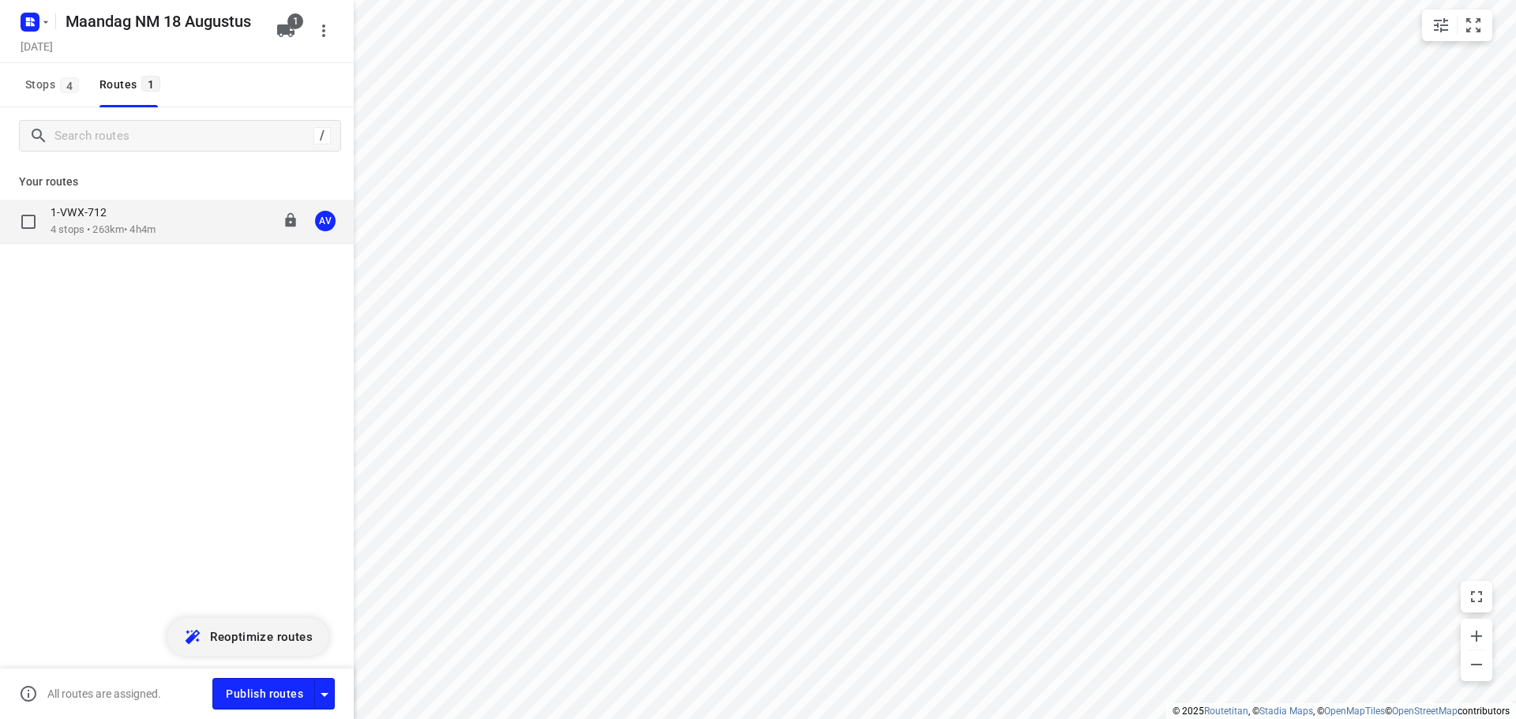
click at [156, 228] on p "4 stops • 263km • 4h4m" at bounding box center [103, 230] width 105 height 15
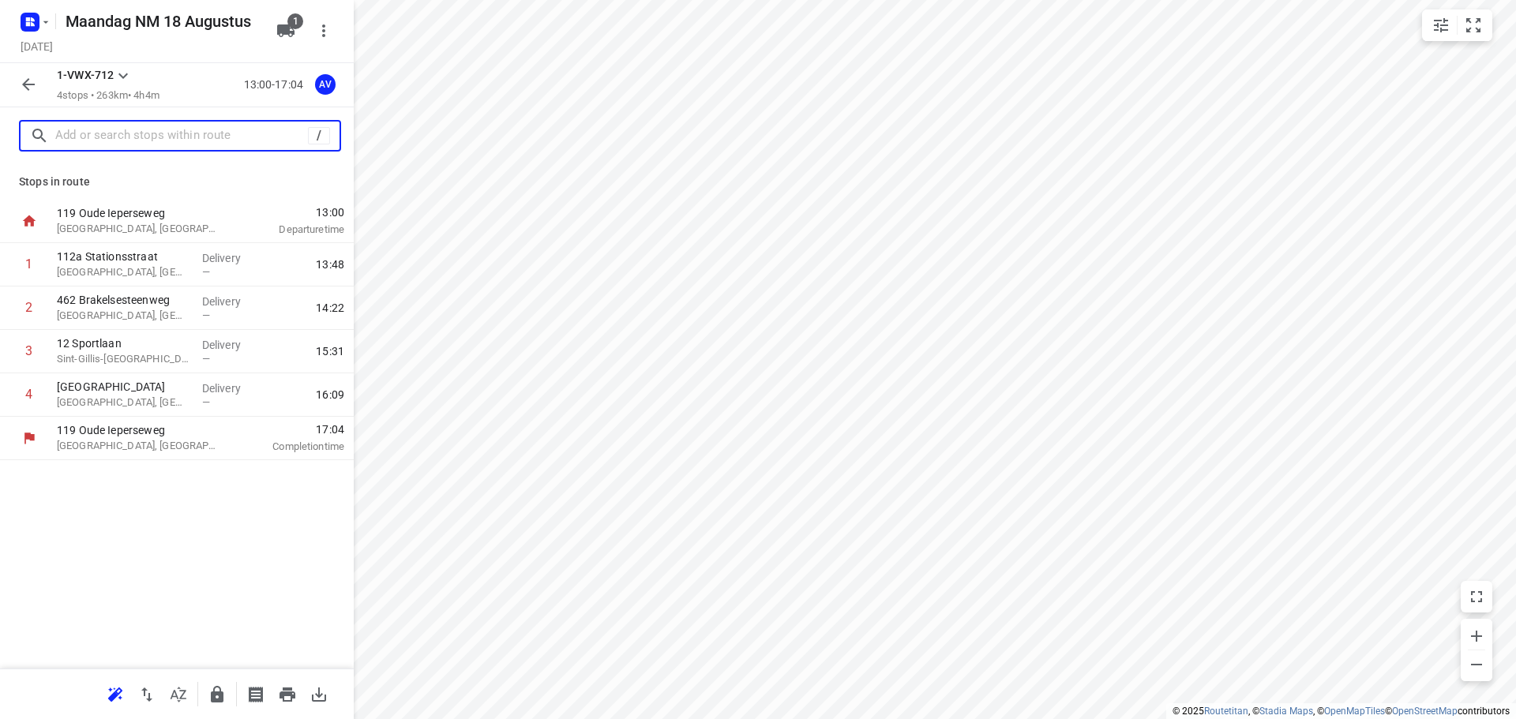
click at [164, 137] on input "text" at bounding box center [181, 136] width 253 height 24
click at [156, 124] on input "text" at bounding box center [181, 136] width 253 height 24
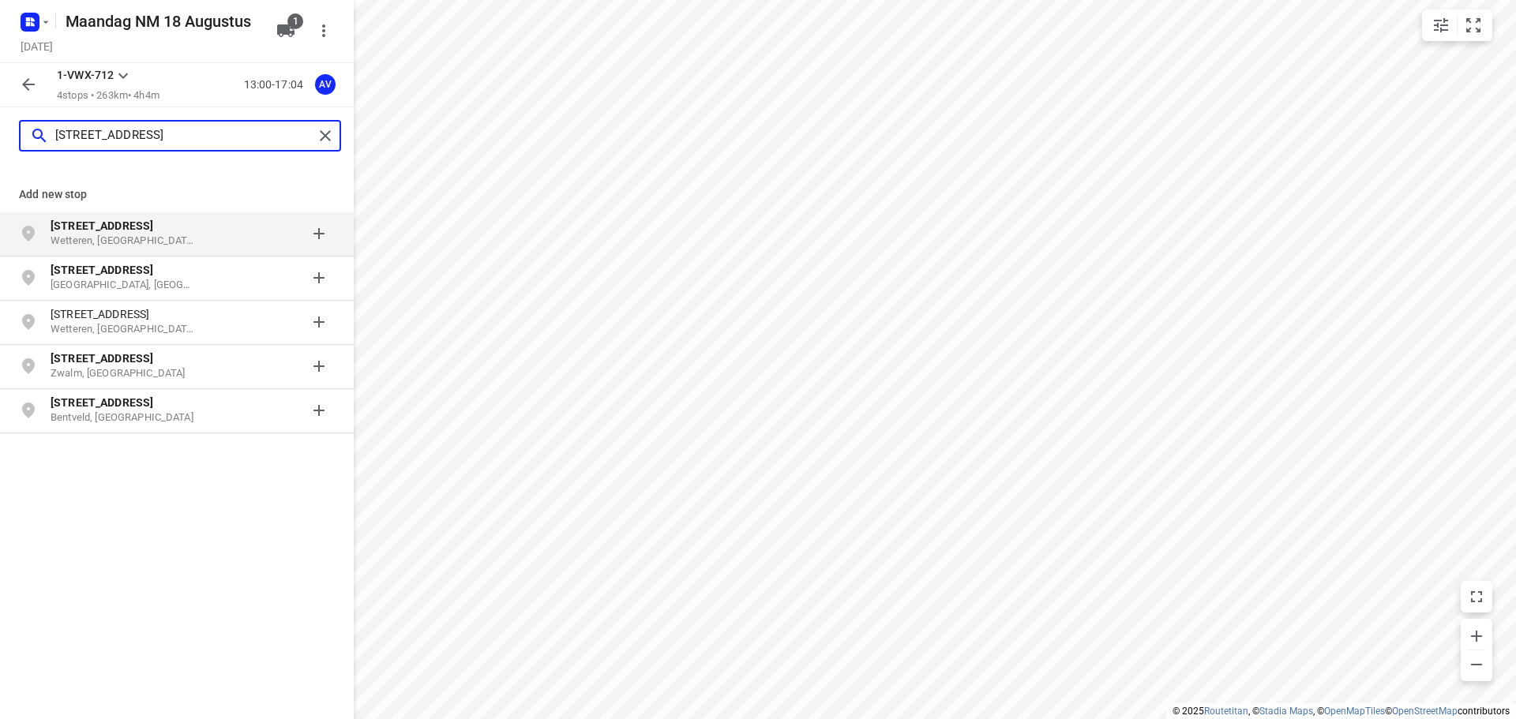
type input "[STREET_ADDRESS]"
click at [172, 234] on p "[STREET_ADDRESS]" at bounding box center [123, 226] width 145 height 16
type input "[STREET_ADDRESS]"
click at [175, 236] on p "Wetteren, [GEOGRAPHIC_DATA]" at bounding box center [123, 241] width 145 height 15
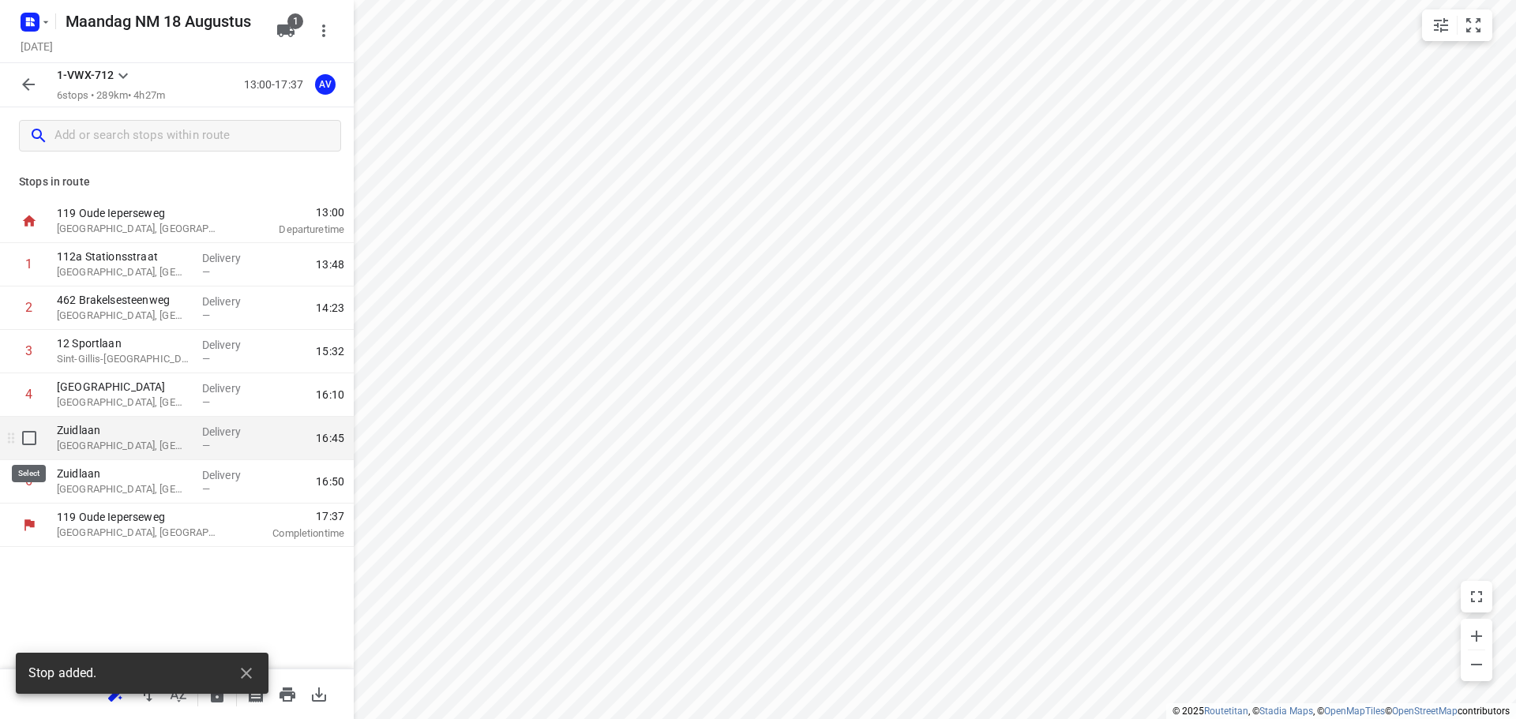
click at [27, 438] on input "checkbox" at bounding box center [29, 439] width 32 height 32
checkbox input "true"
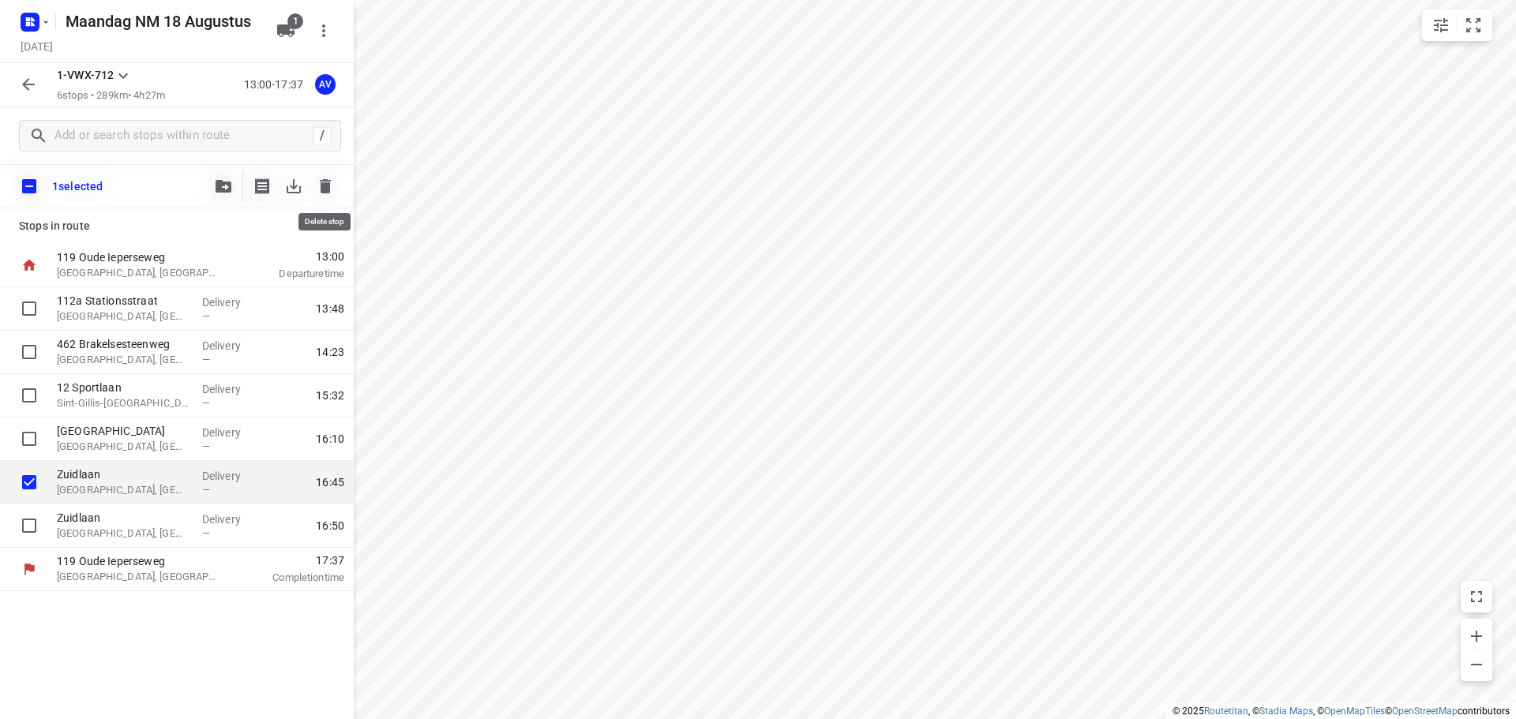
click at [321, 183] on icon "button" at bounding box center [325, 186] width 11 height 14
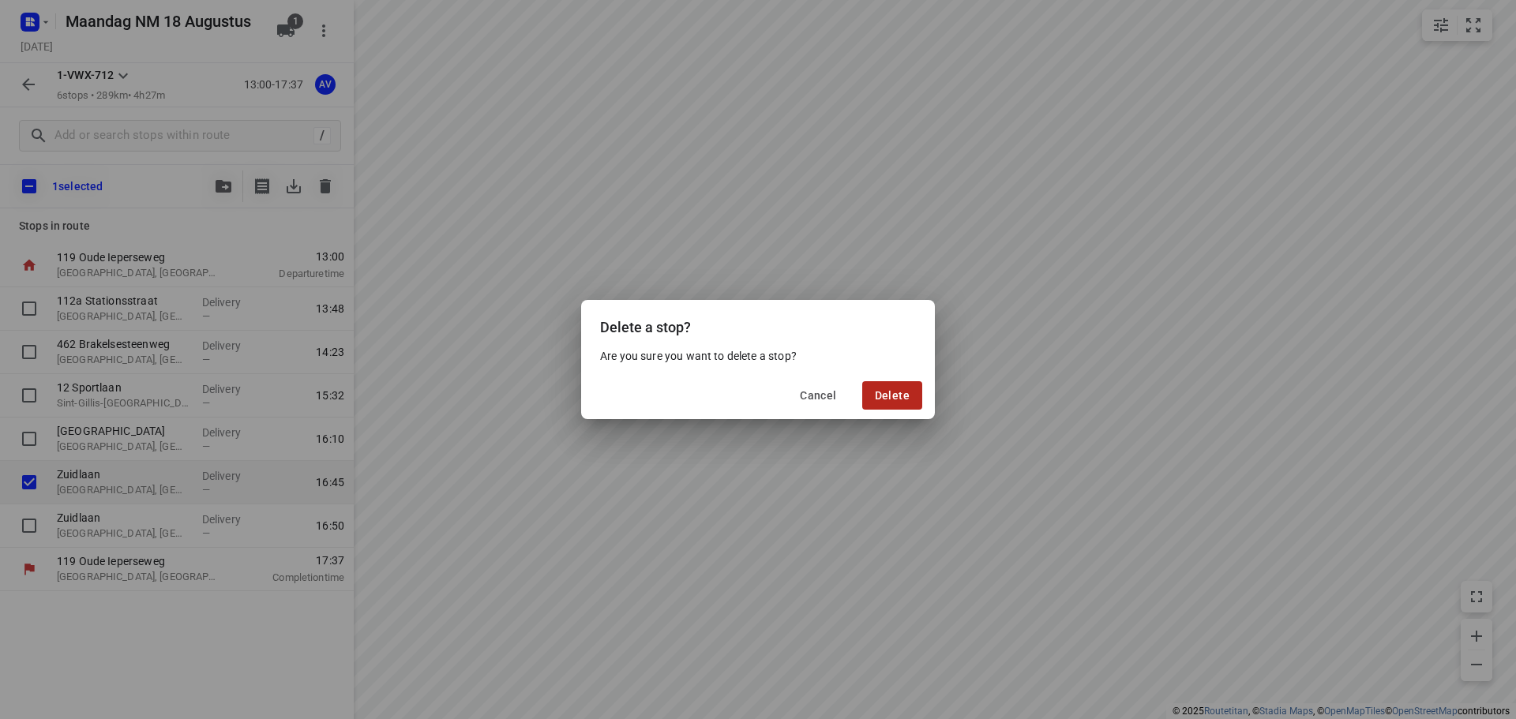
click at [884, 395] on span "Delete" at bounding box center [892, 395] width 35 height 13
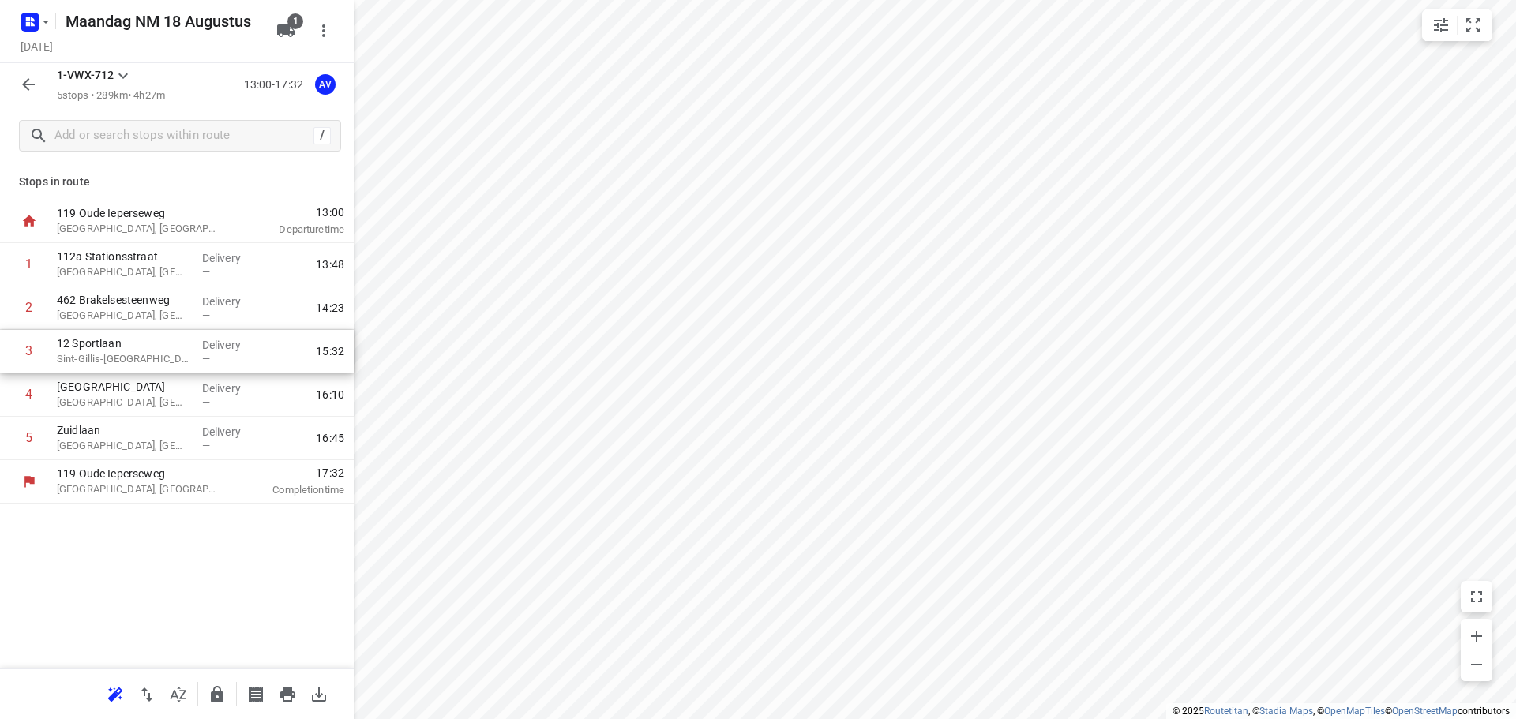
click at [6, 356] on div "1 [GEOGRAPHIC_DATA], [GEOGRAPHIC_DATA] Delivery — 13:48 2 462 Brakelsesteenweg …" at bounding box center [177, 351] width 354 height 217
drag, startPoint x: 8, startPoint y: 440, endPoint x: 13, endPoint y: 346, distance: 94.1
click at [13, 346] on div "1 [GEOGRAPHIC_DATA], [GEOGRAPHIC_DATA] Delivery — 13:48 2 462 Brakelsesteenweg …" at bounding box center [177, 351] width 354 height 217
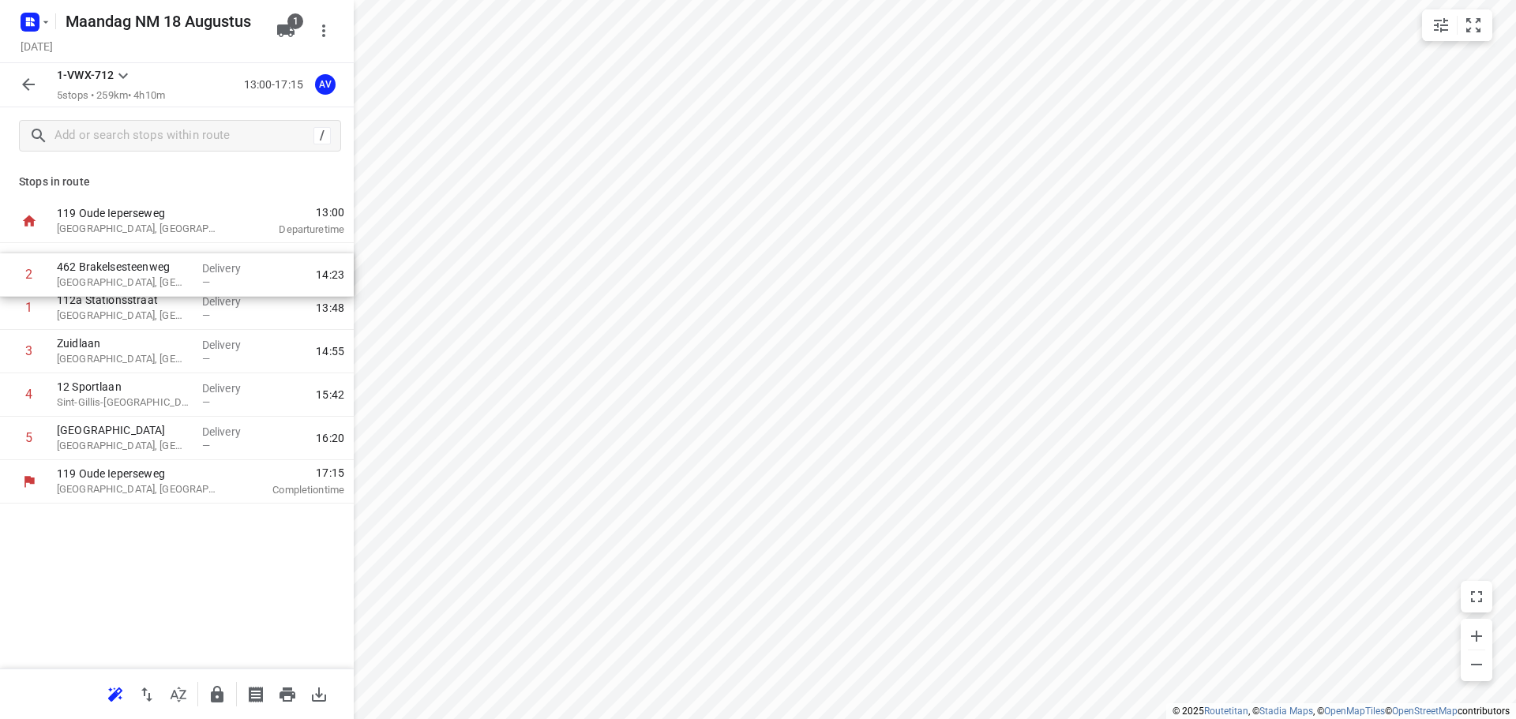
drag, startPoint x: 10, startPoint y: 313, endPoint x: 10, endPoint y: 276, distance: 37.1
click at [10, 276] on div "1 [GEOGRAPHIC_DATA], [GEOGRAPHIC_DATA] Delivery — 13:48 2 462 Brakelsesteenweg …" at bounding box center [177, 351] width 354 height 217
